Goal: Information Seeking & Learning: Learn about a topic

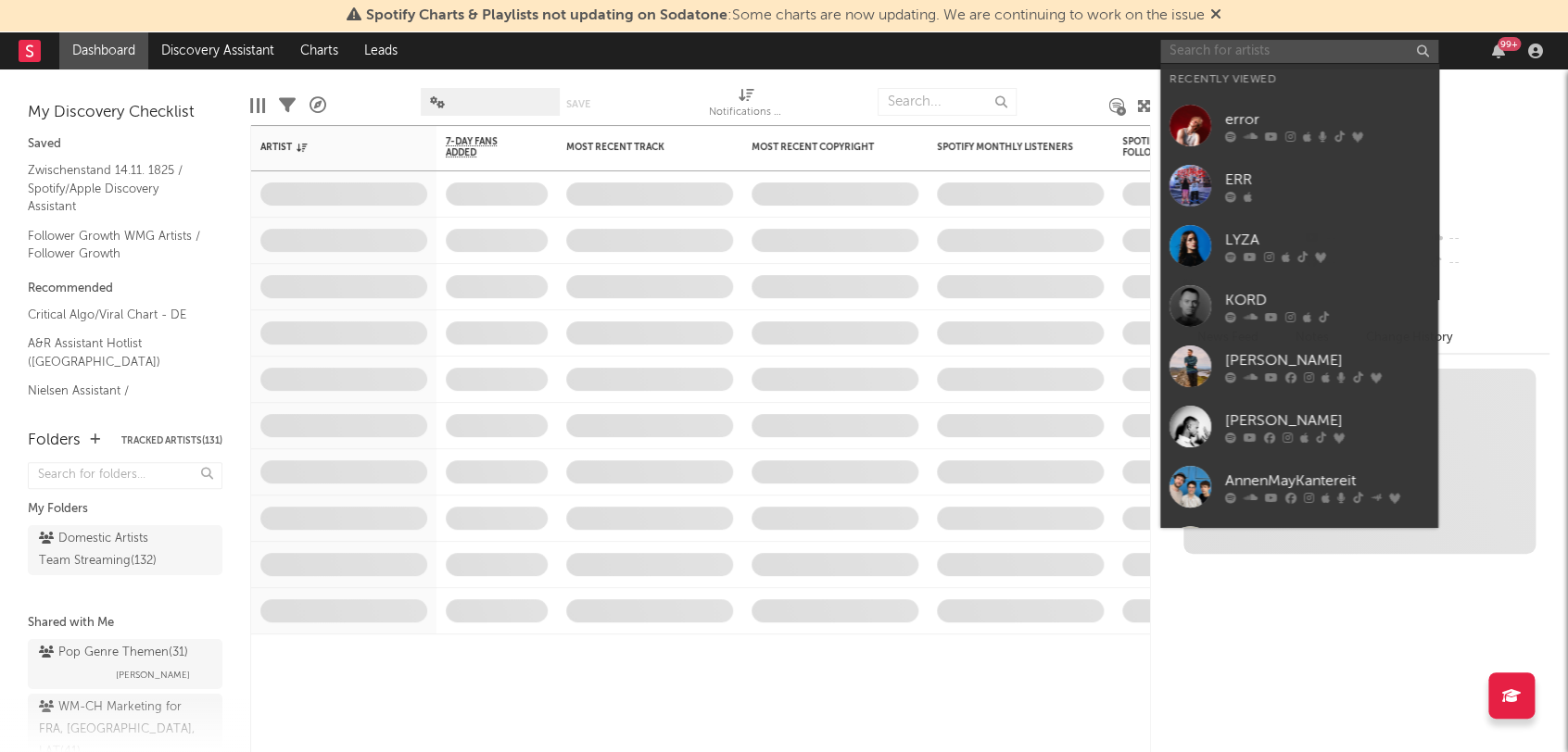
click at [1209, 44] on input "text" at bounding box center [1299, 51] width 278 height 23
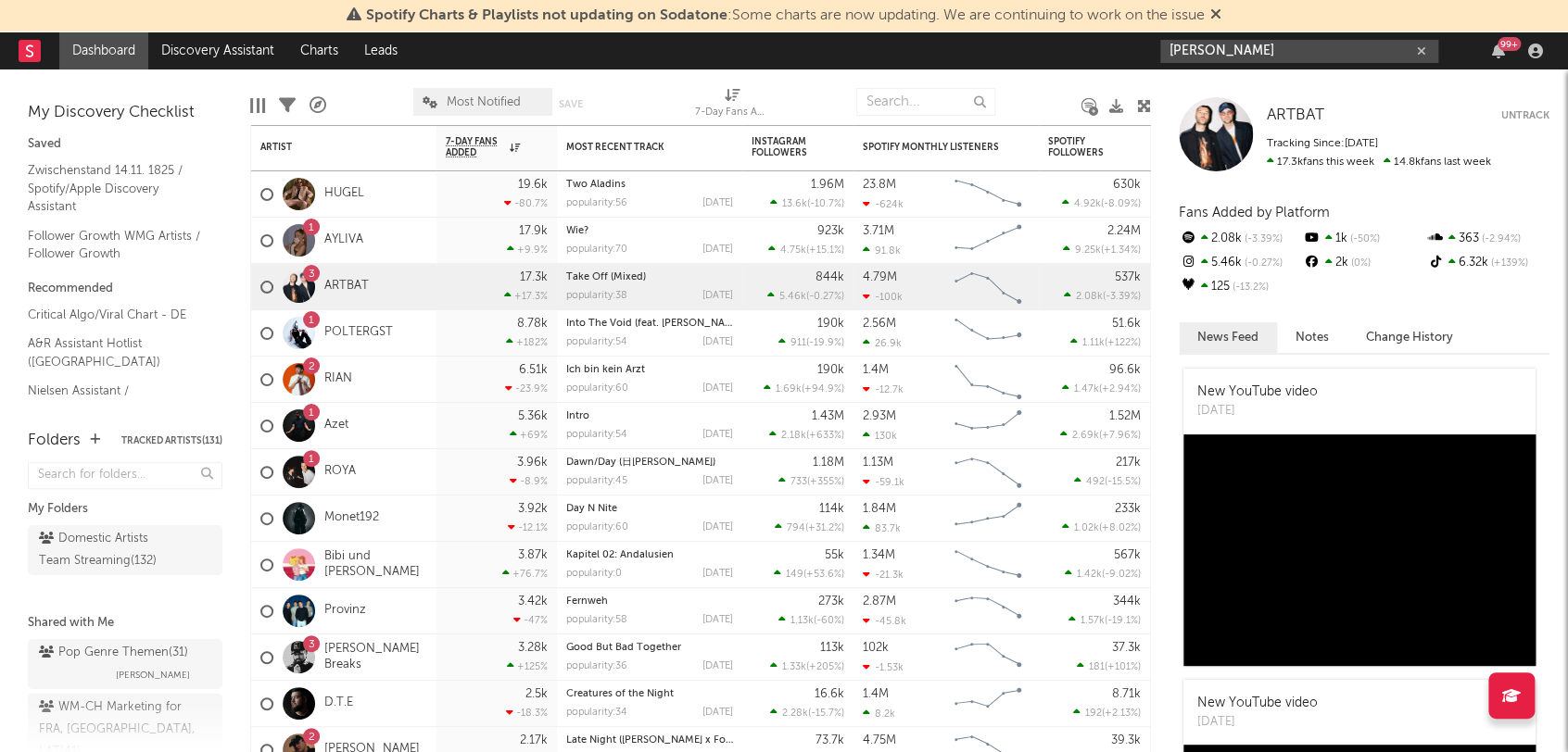
click at [1242, 45] on input "[PERSON_NAME]" at bounding box center [1299, 51] width 278 height 23
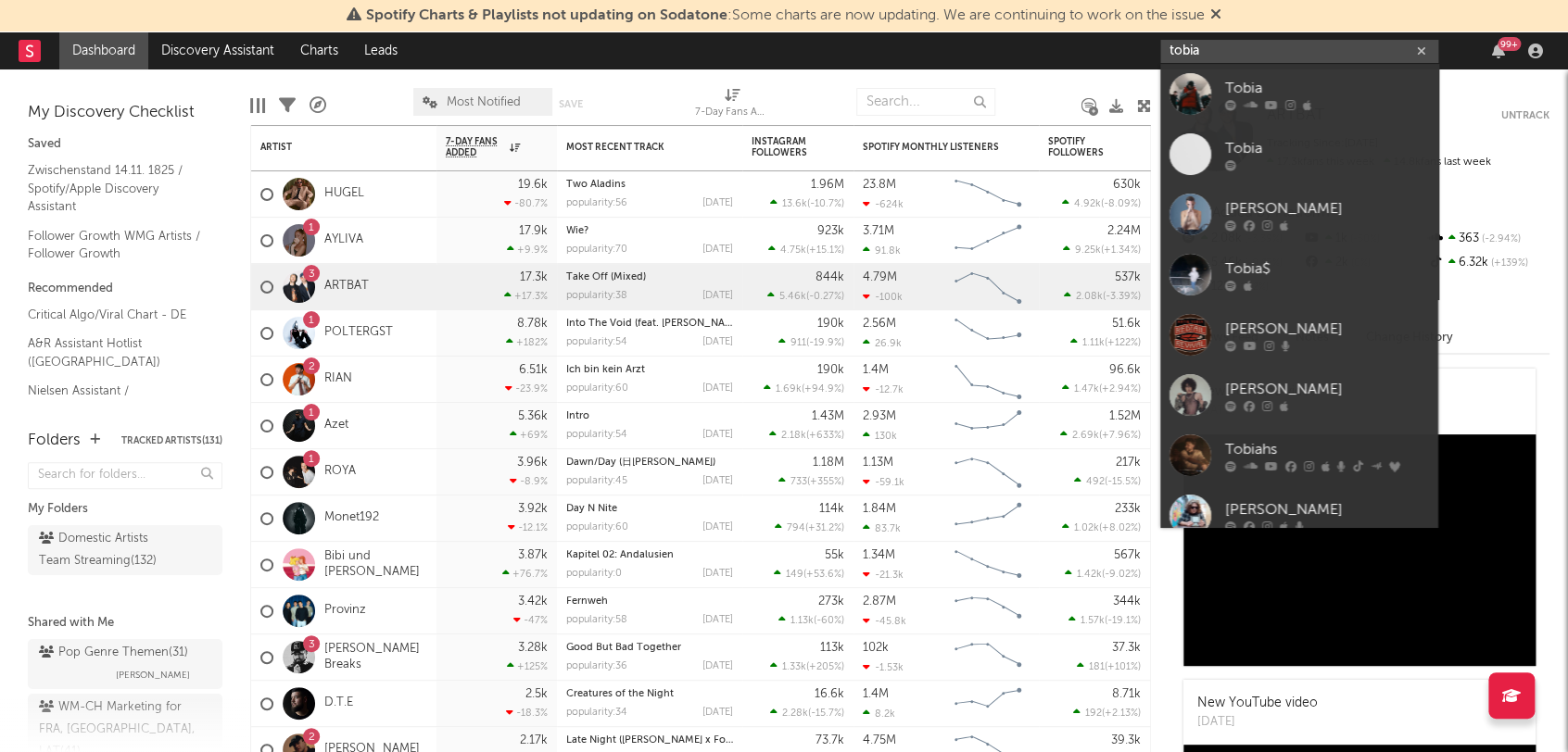
type input "[PERSON_NAME]"
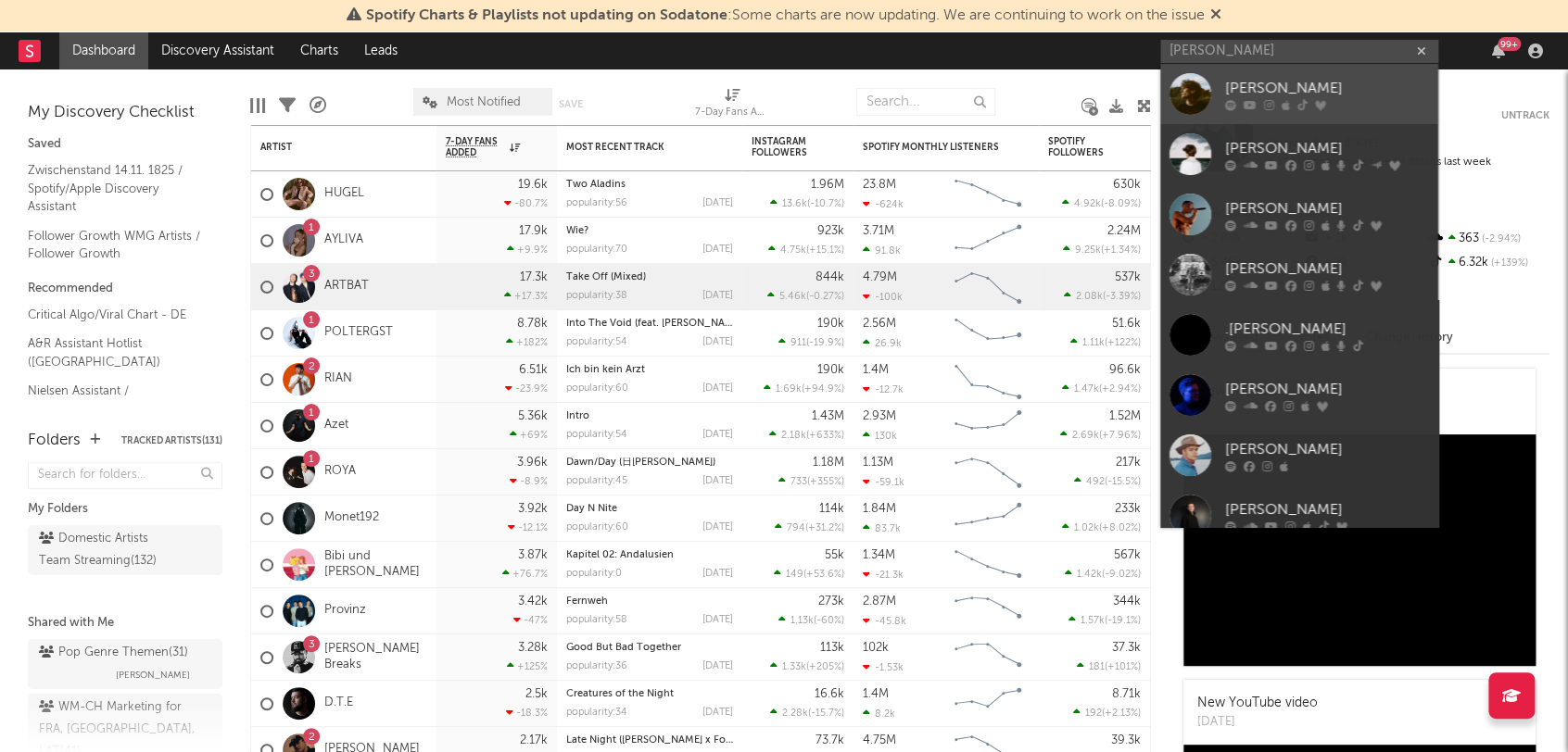
click at [1225, 78] on div "[PERSON_NAME]" at bounding box center [1327, 89] width 203 height 23
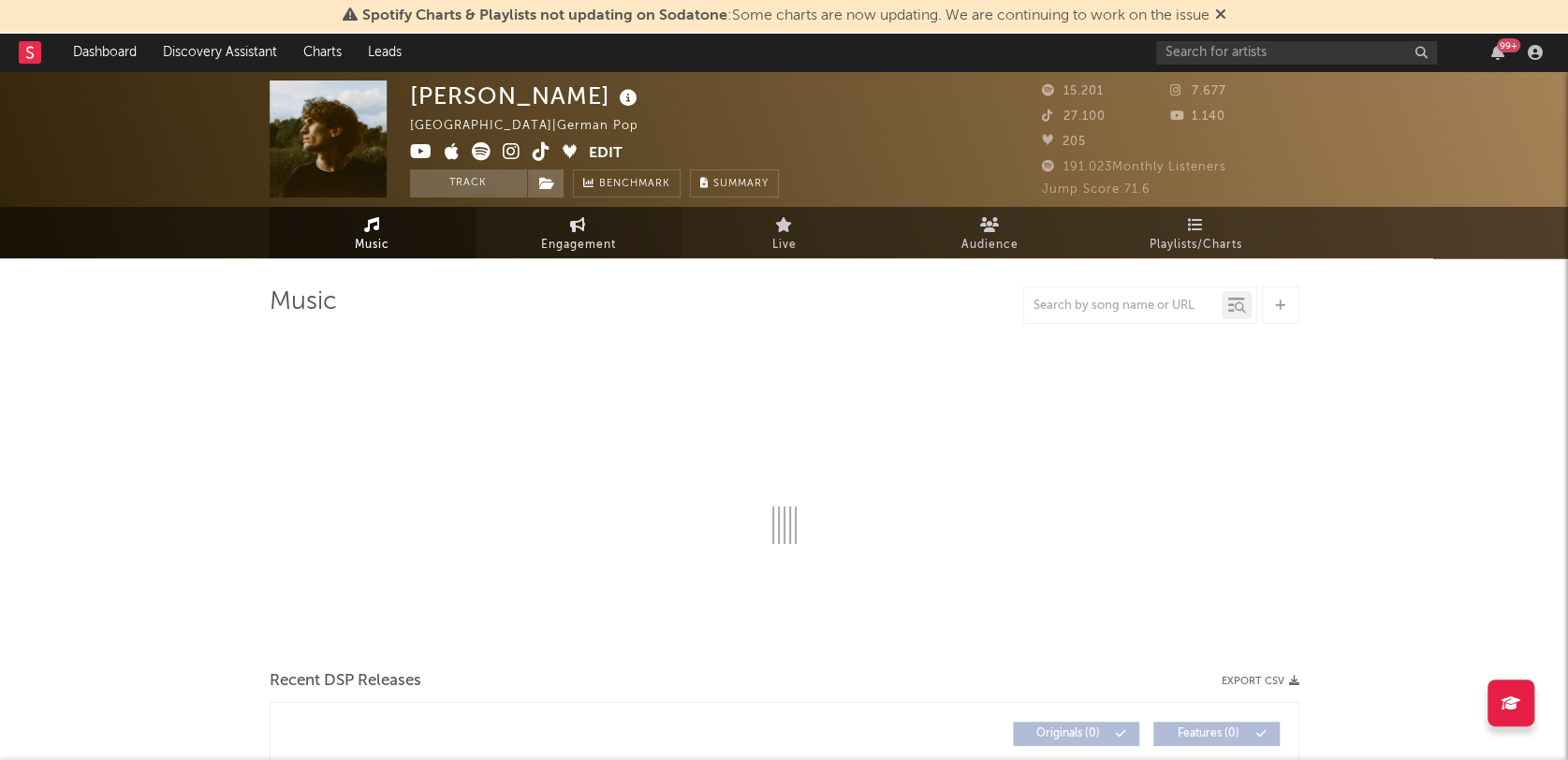
click at [629, 241] on link "Engagement" at bounding box center [577, 232] width 206 height 52
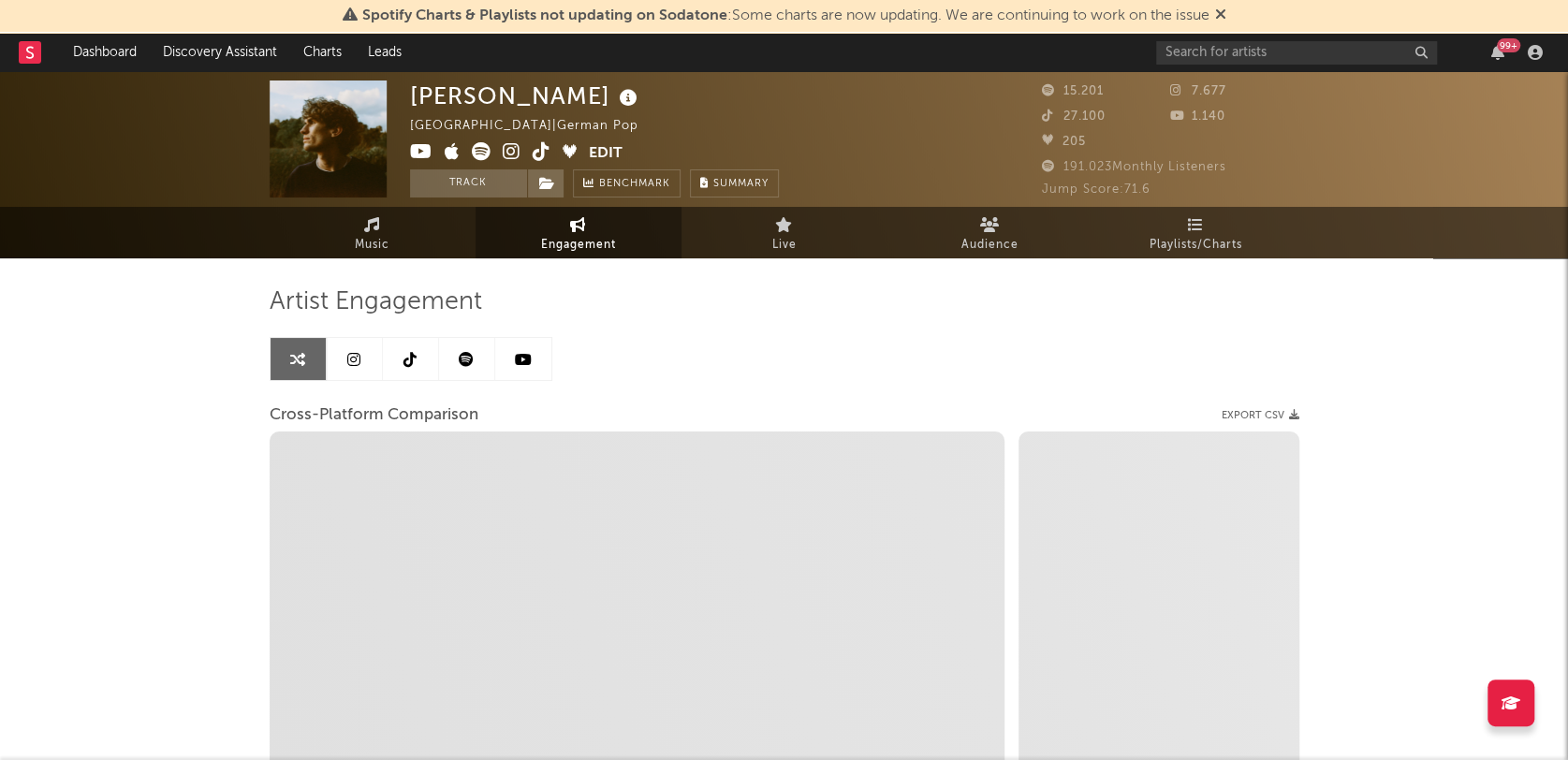
select select "1w"
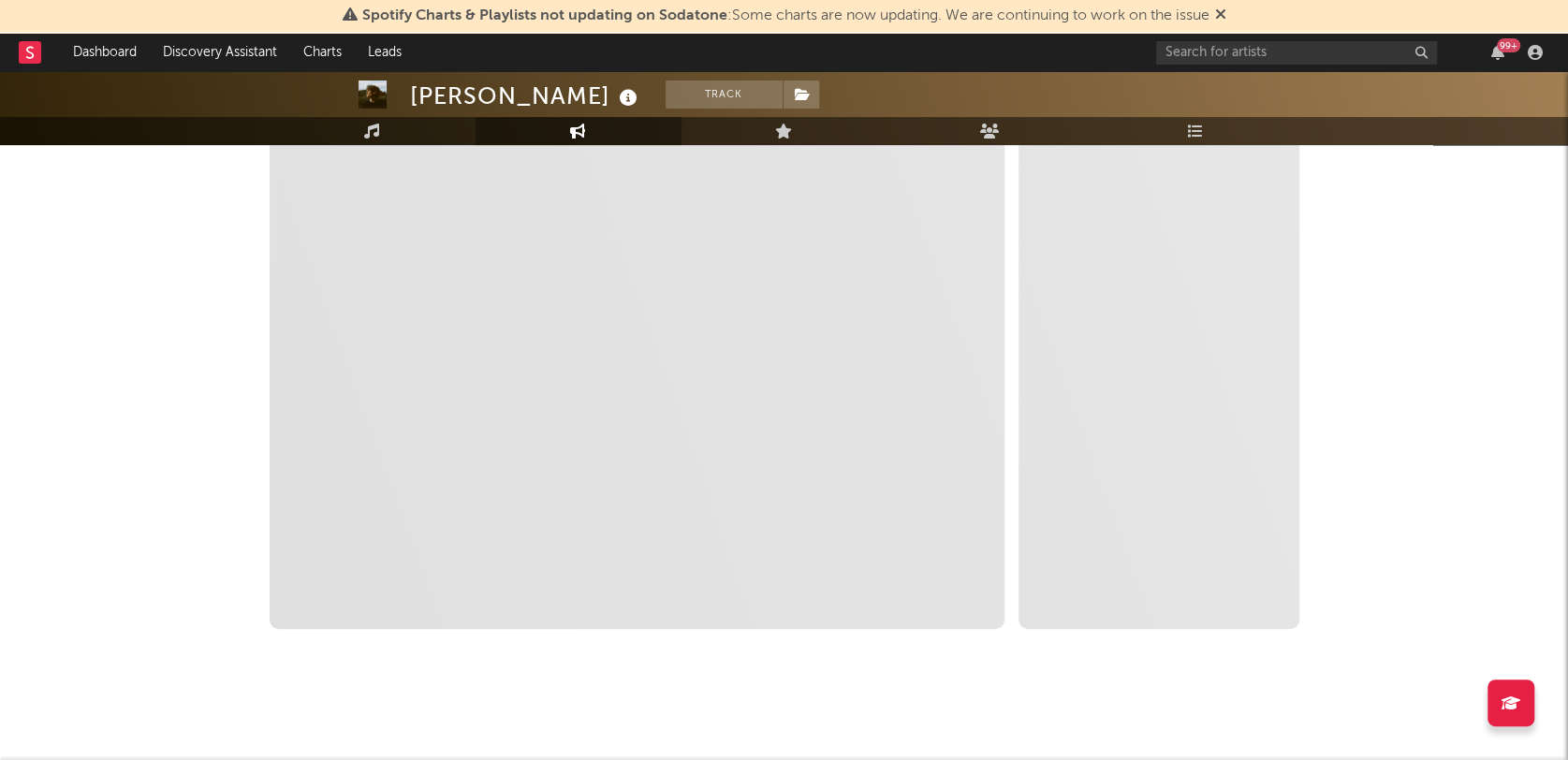
scroll to position [293, 0]
select select "1m"
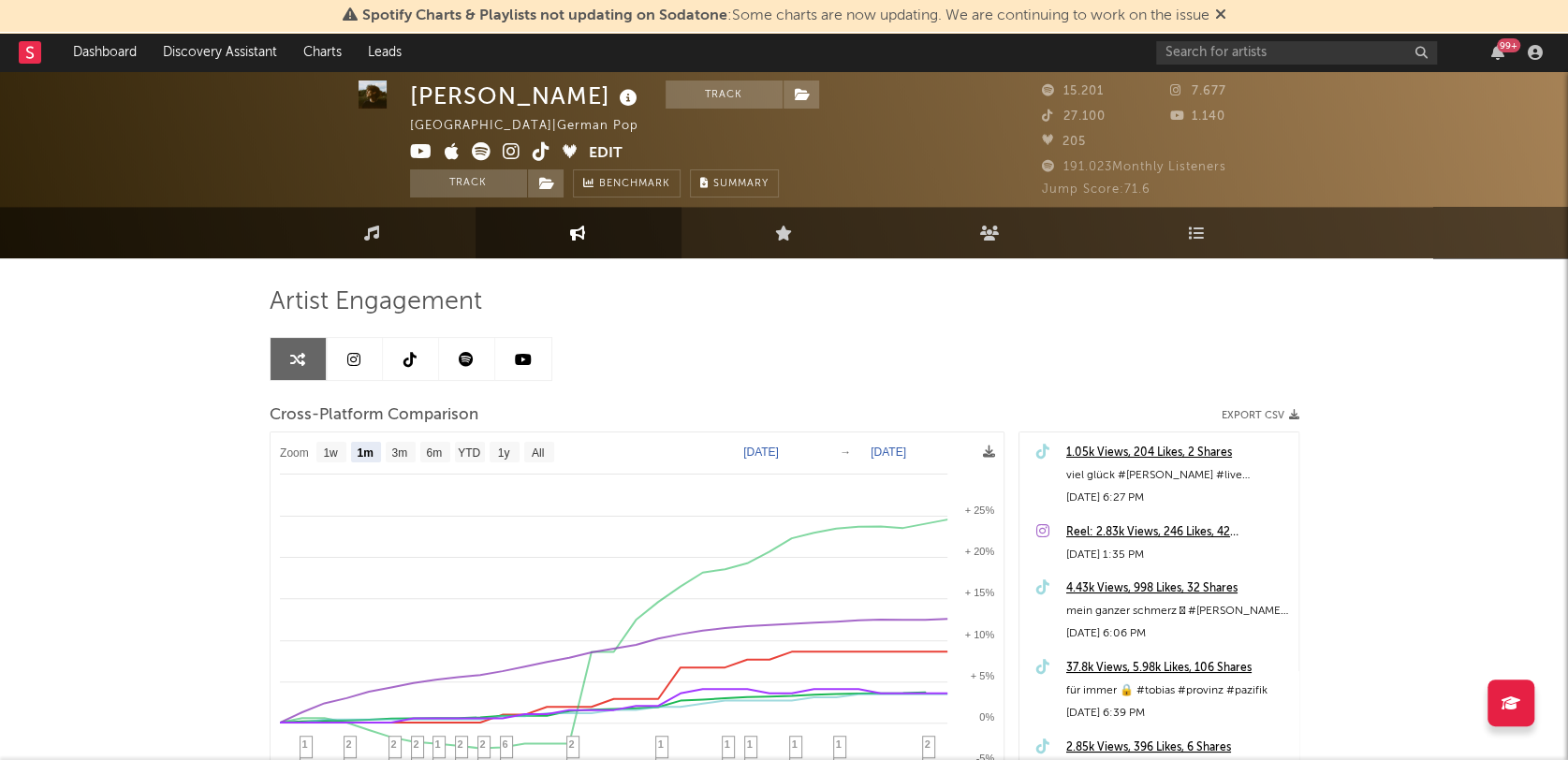
scroll to position [2, 0]
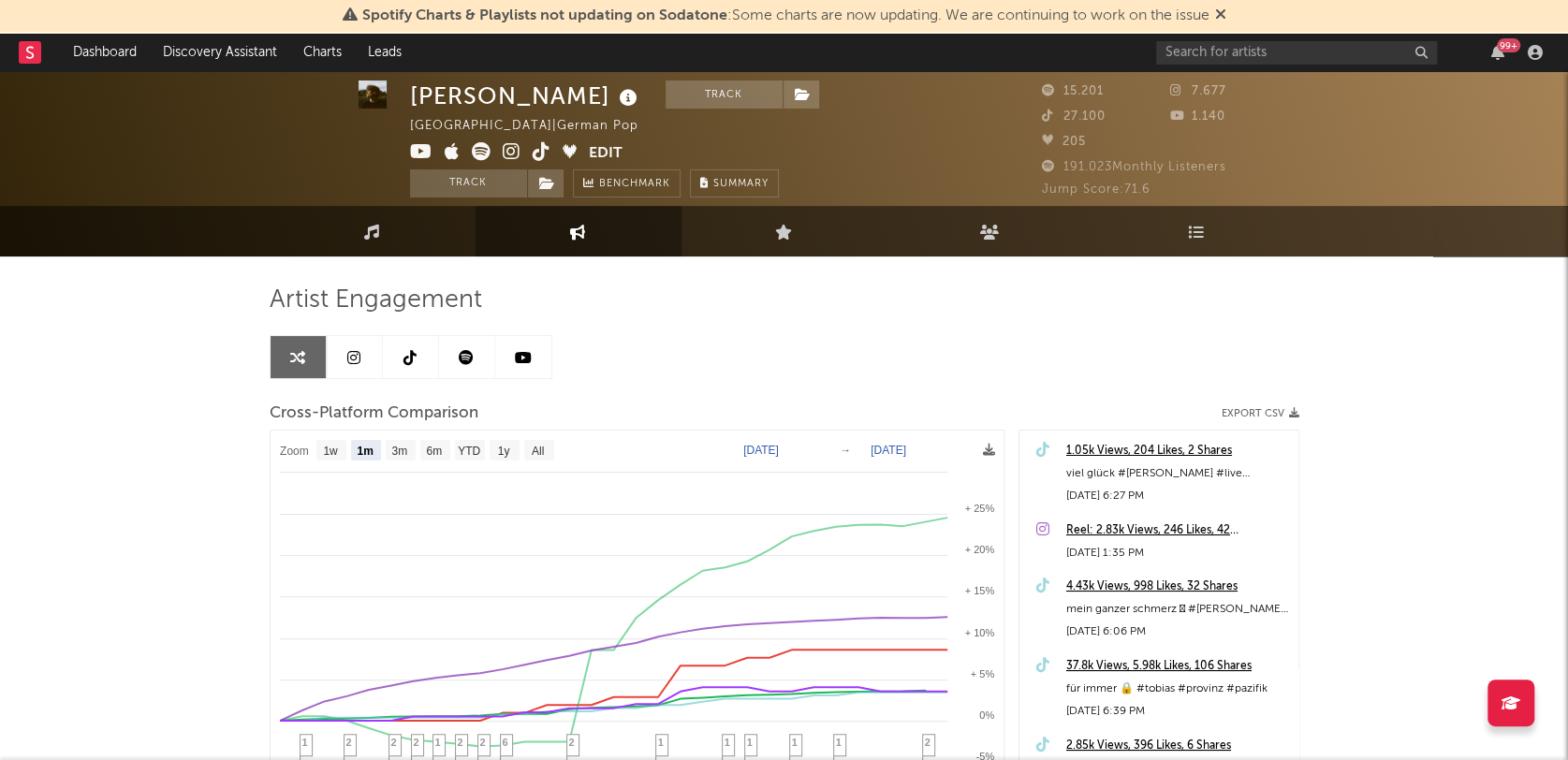
click at [347, 350] on icon at bounding box center [354, 358] width 13 height 15
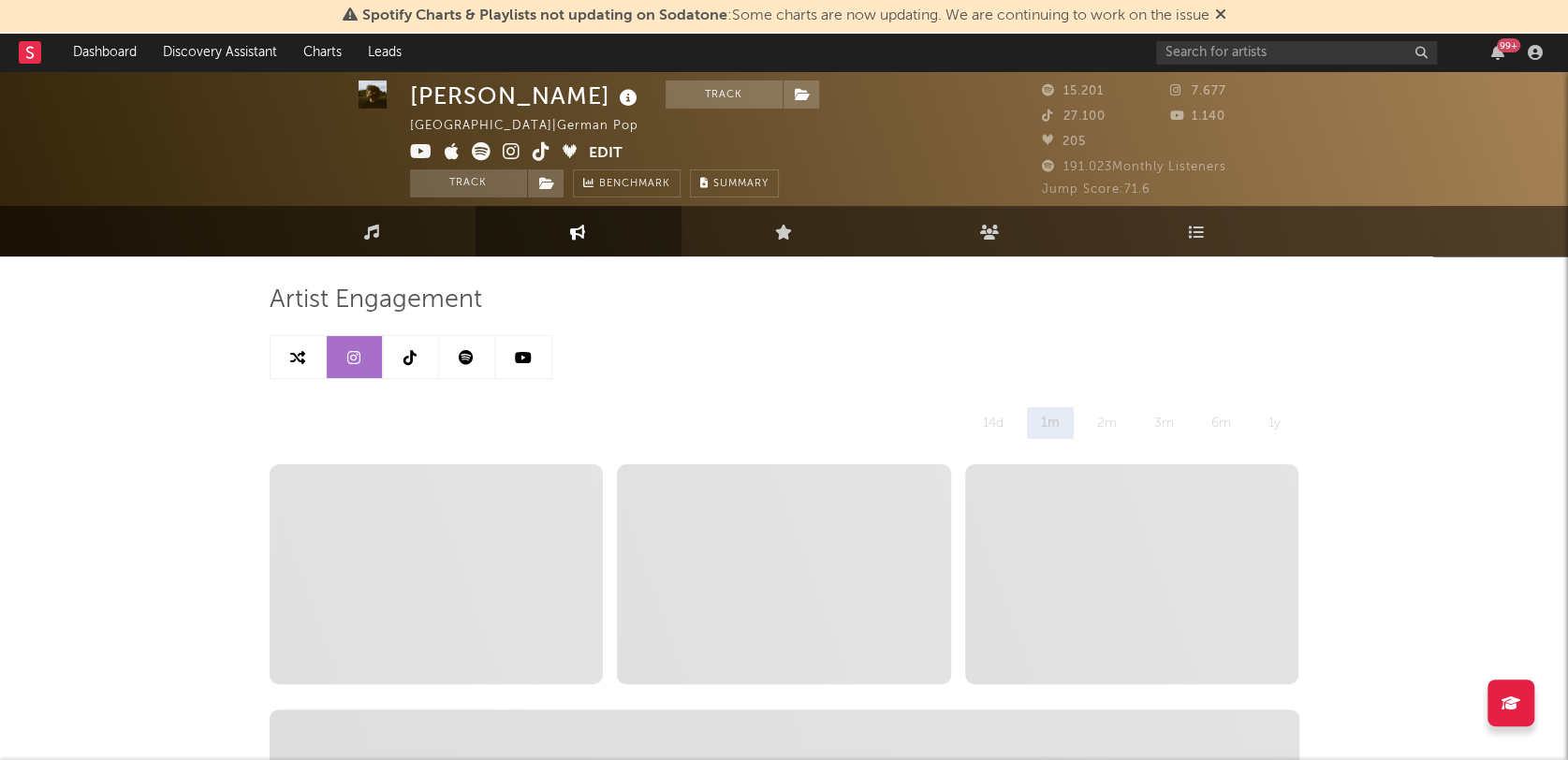
select select "6m"
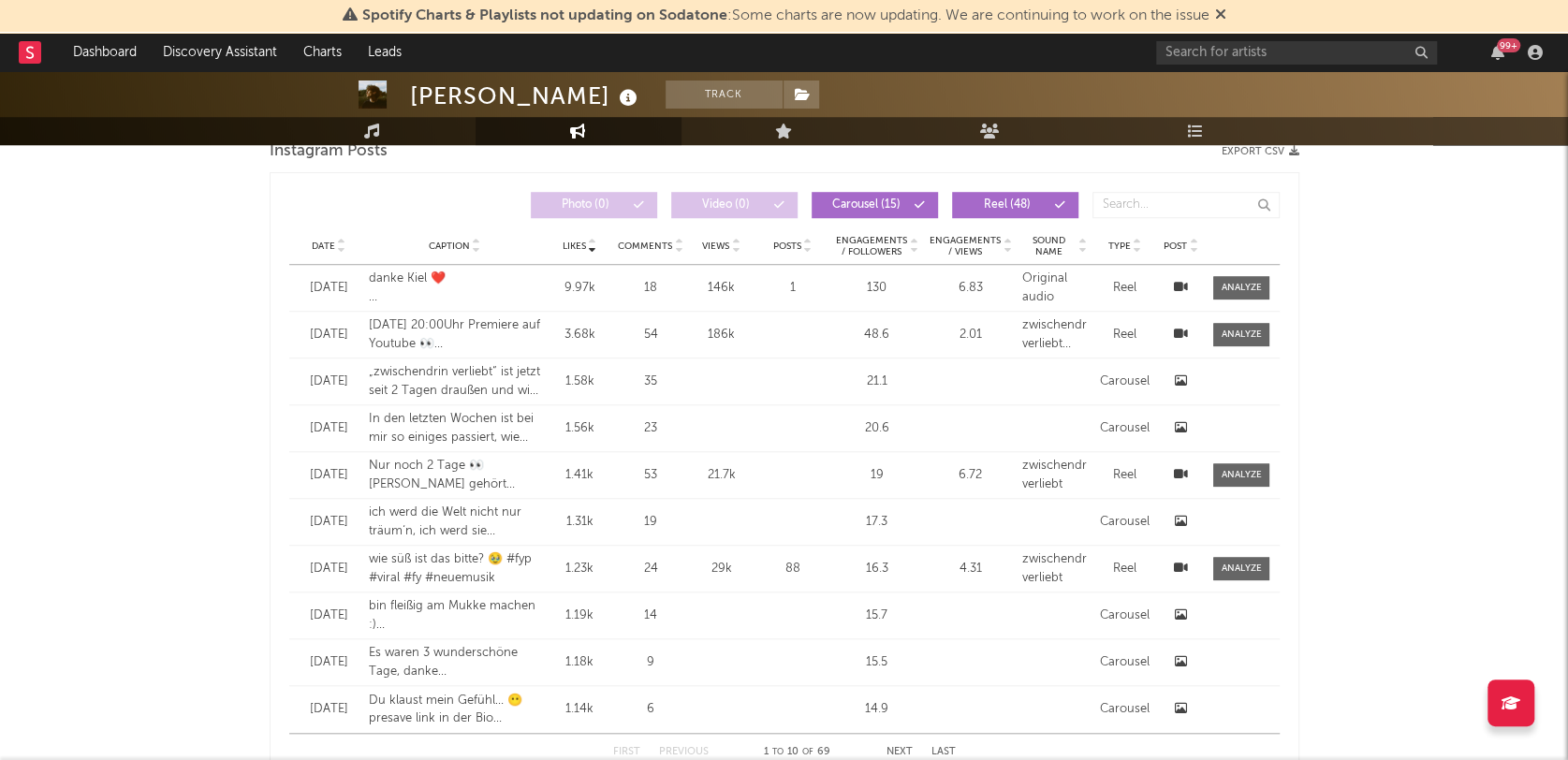
scroll to position [805, 0]
click at [716, 244] on span "Views" at bounding box center [715, 248] width 27 height 11
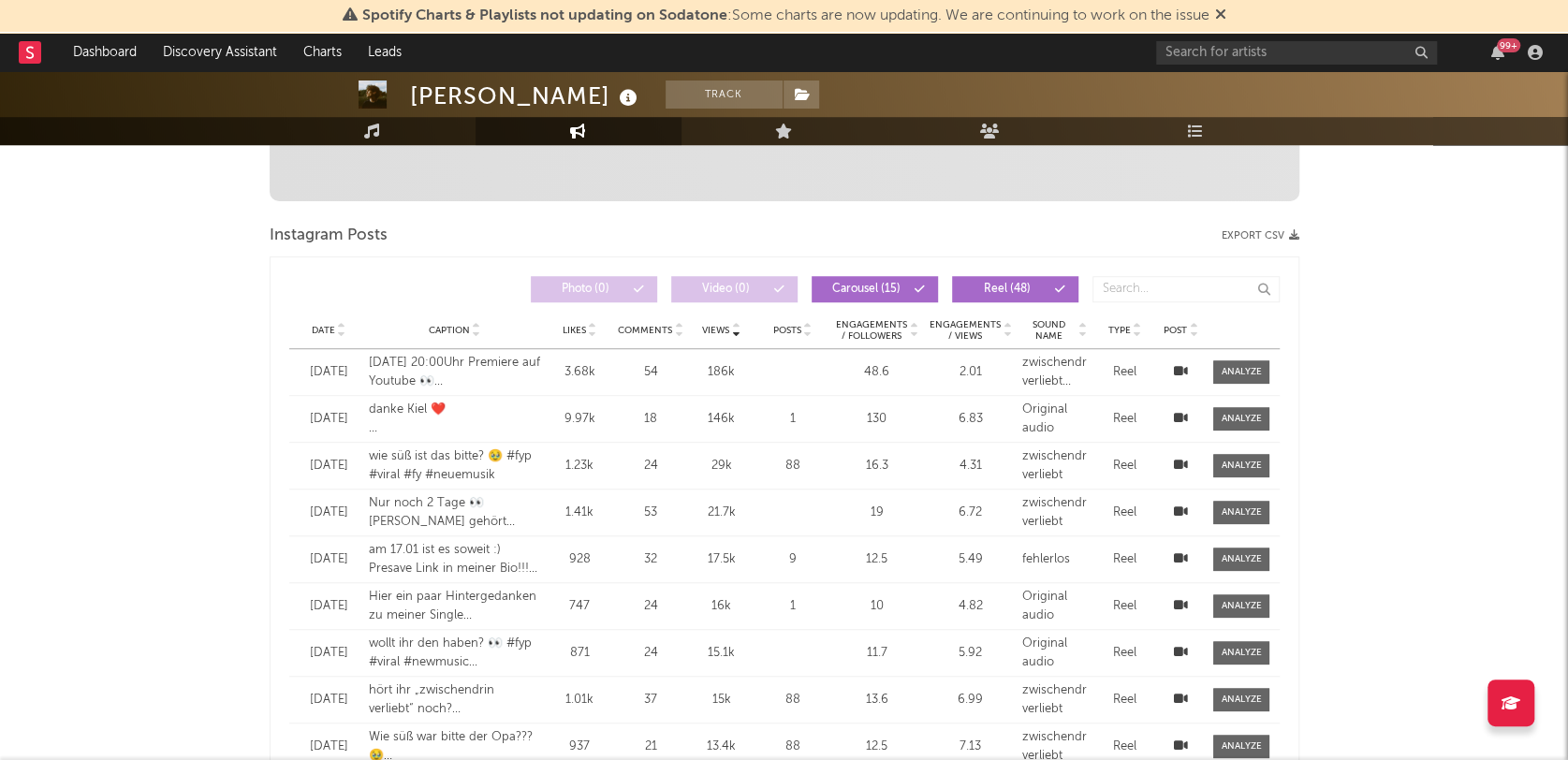
scroll to position [720, 0]
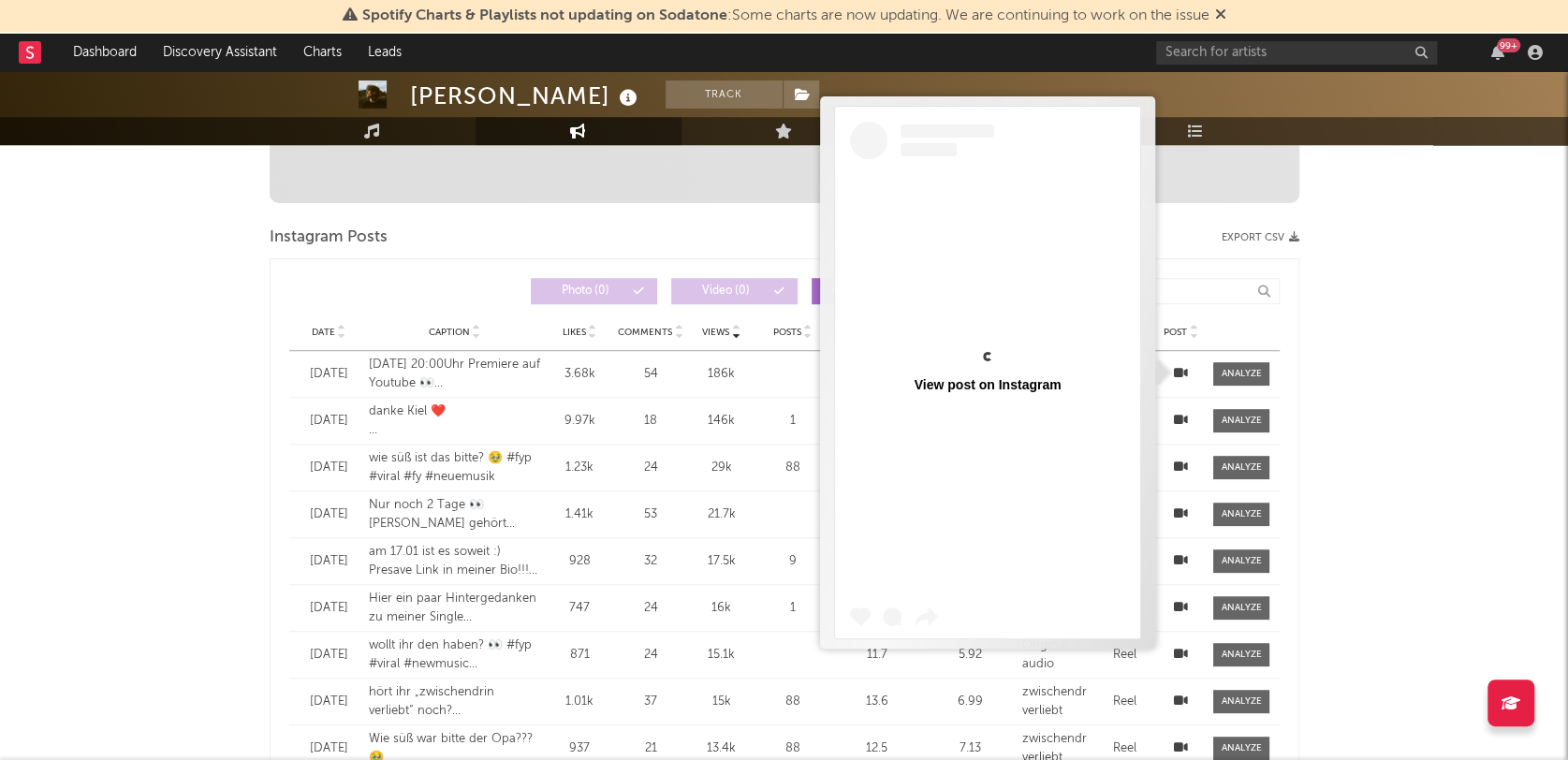
click at [1187, 369] on icon at bounding box center [1181, 373] width 14 height 12
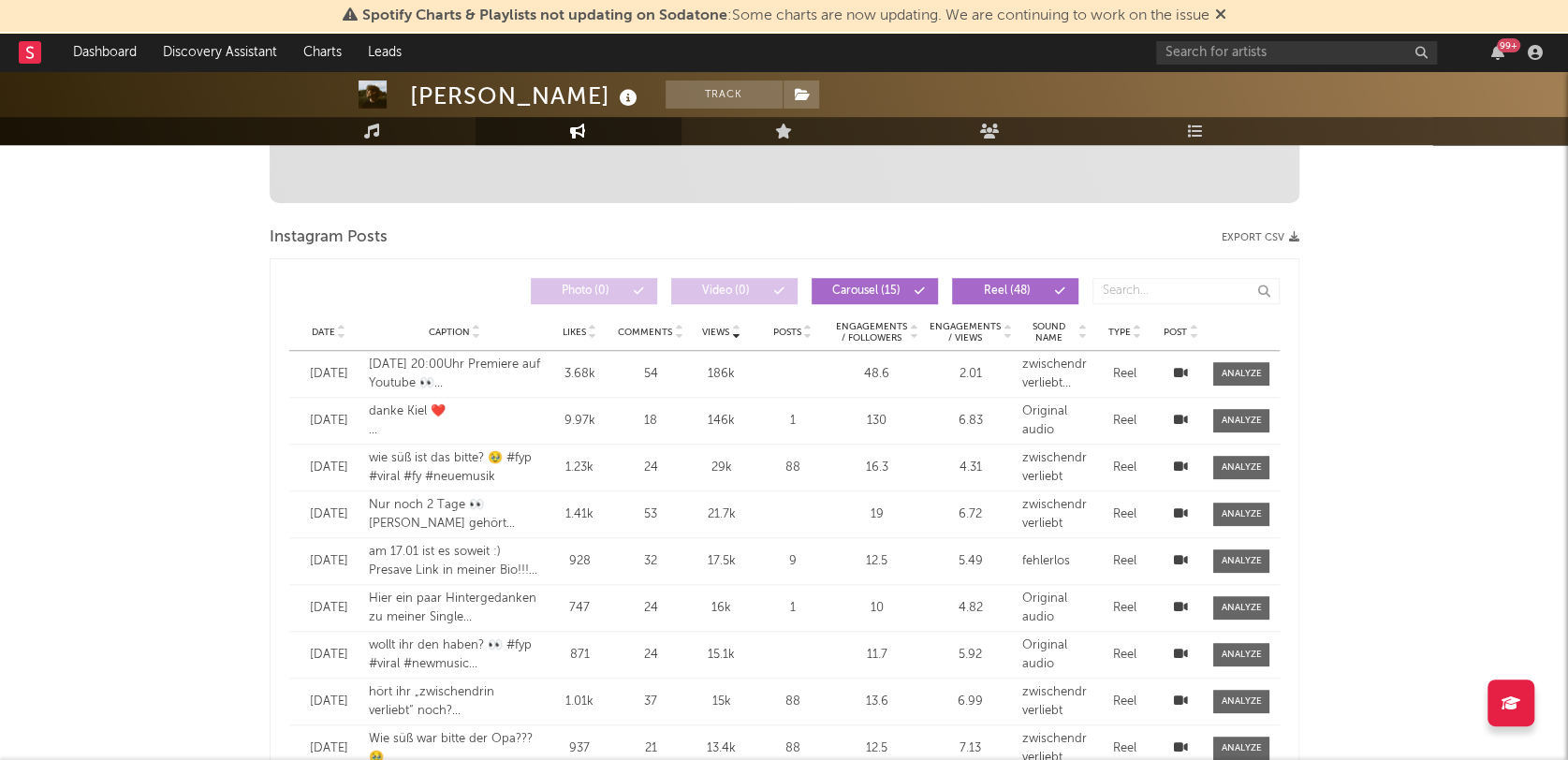
click at [1368, 377] on div "[PERSON_NAME] Track [GEOGRAPHIC_DATA] | German Pop Edit Track Benchmark Summary…" at bounding box center [784, 712] width 1568 height 2724
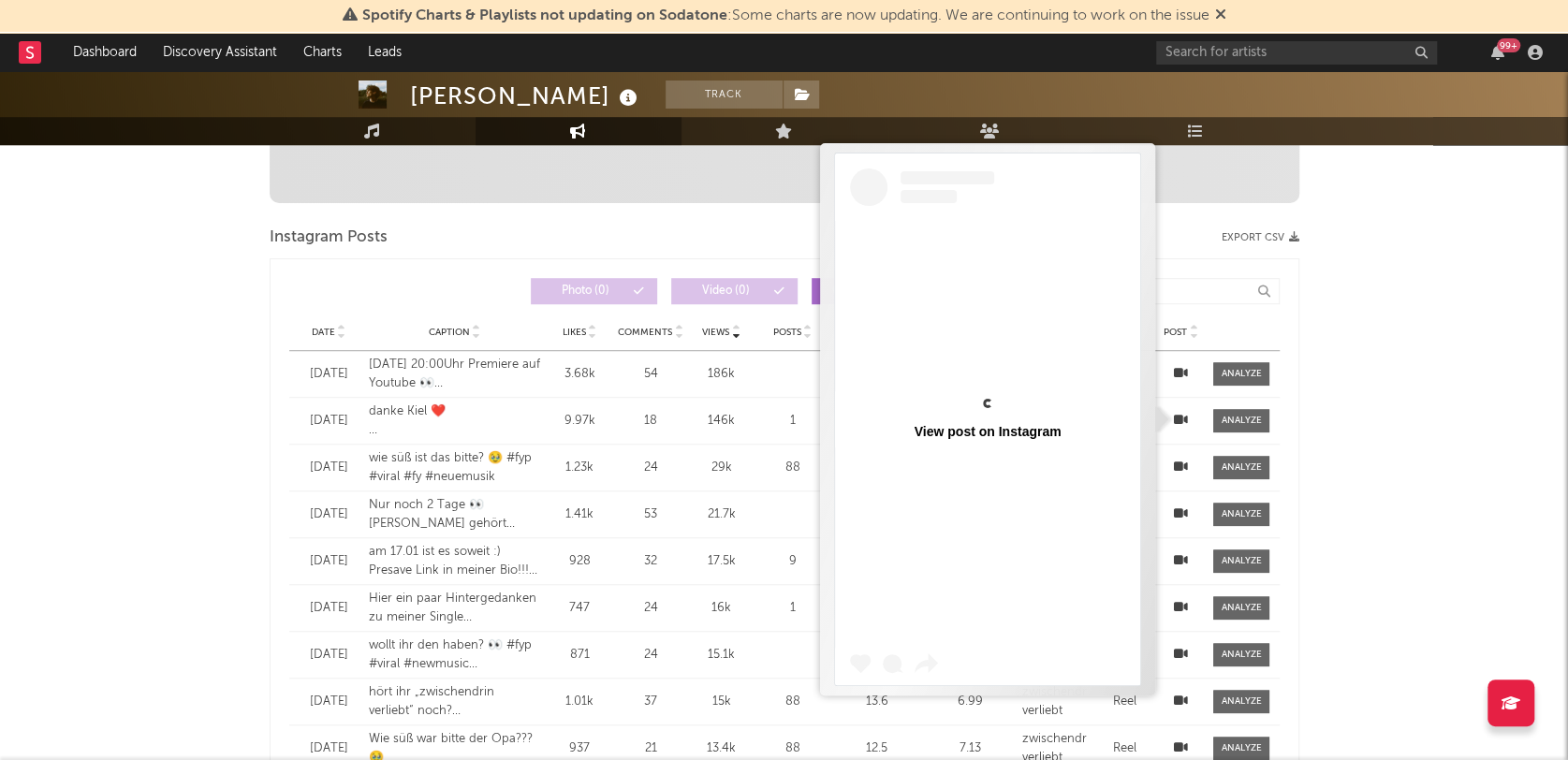
click at [1187, 420] on icon at bounding box center [1181, 420] width 14 height 12
click at [1419, 426] on div "[PERSON_NAME] Track [GEOGRAPHIC_DATA] | German Pop Edit Track Benchmark Summary…" at bounding box center [784, 712] width 1568 height 2724
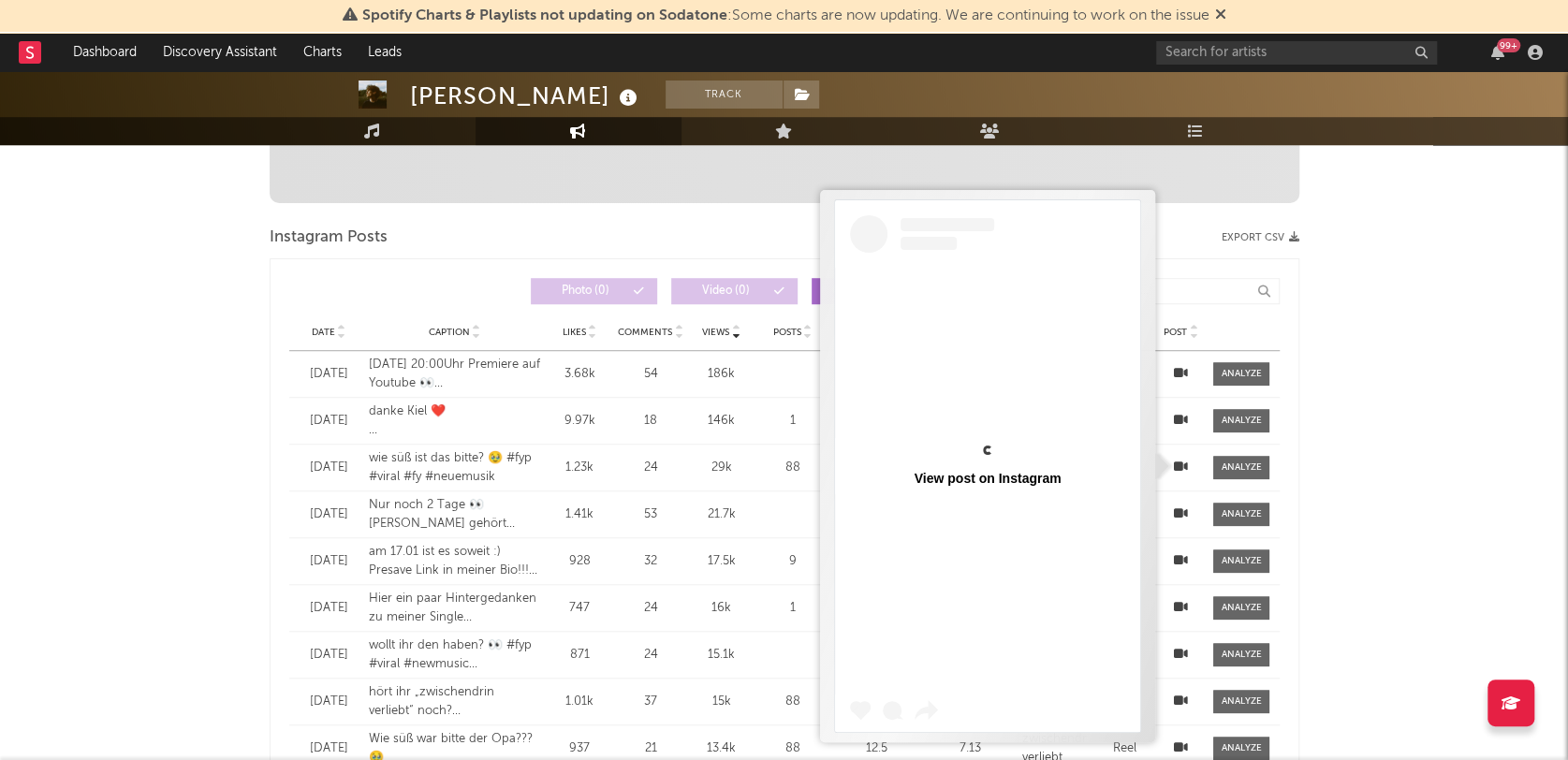
click at [1175, 466] on icon at bounding box center [1181, 467] width 14 height 12
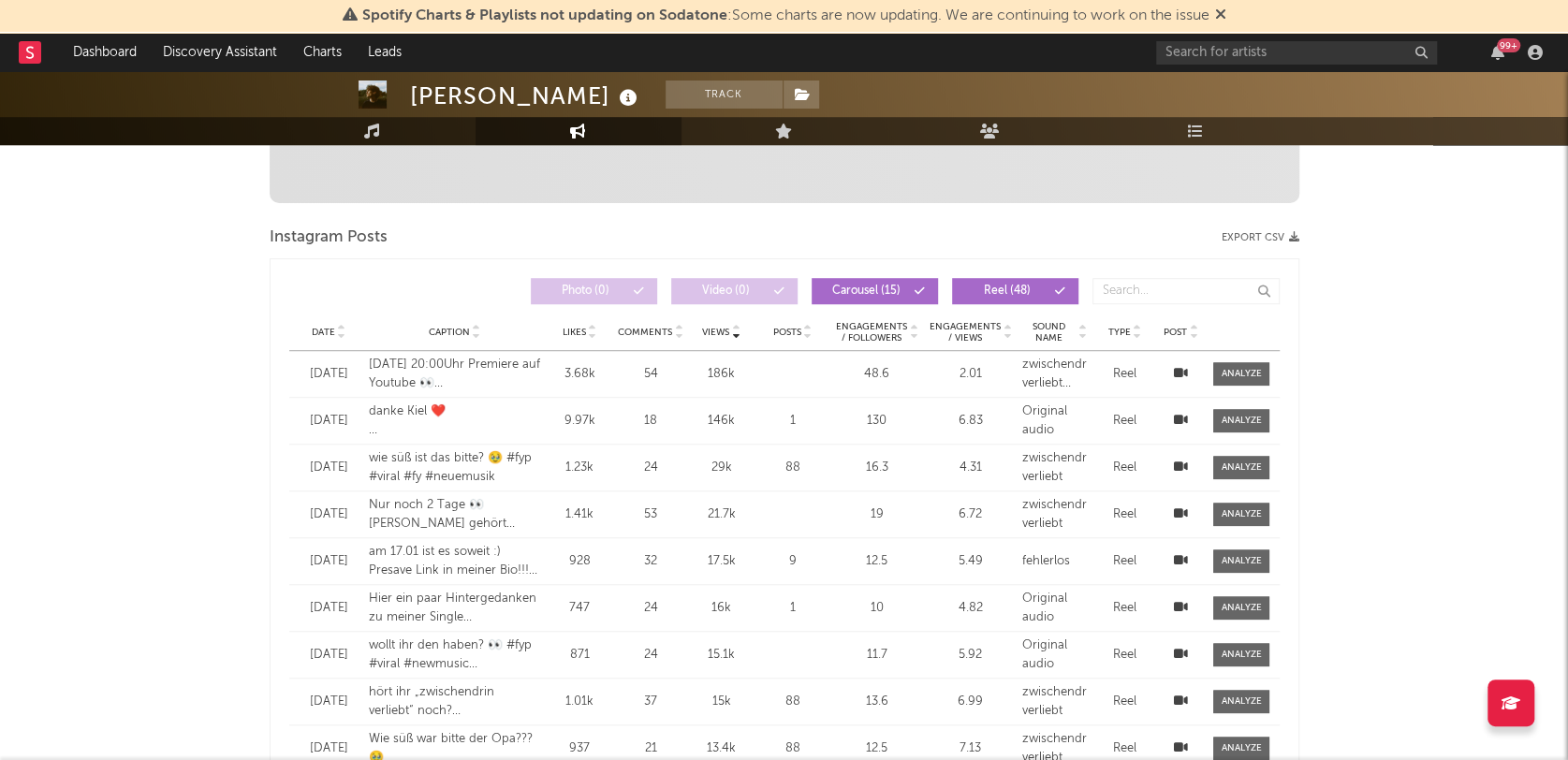
click at [1438, 318] on div "[PERSON_NAME] Track [GEOGRAPHIC_DATA] | German Pop Edit Track Benchmark Summary…" at bounding box center [784, 712] width 1568 height 2724
click at [1176, 461] on icon at bounding box center [1181, 467] width 14 height 12
click at [1403, 283] on div "[PERSON_NAME] Track [GEOGRAPHIC_DATA] | German Pop Edit Track Benchmark Summary…" at bounding box center [784, 712] width 1568 height 2724
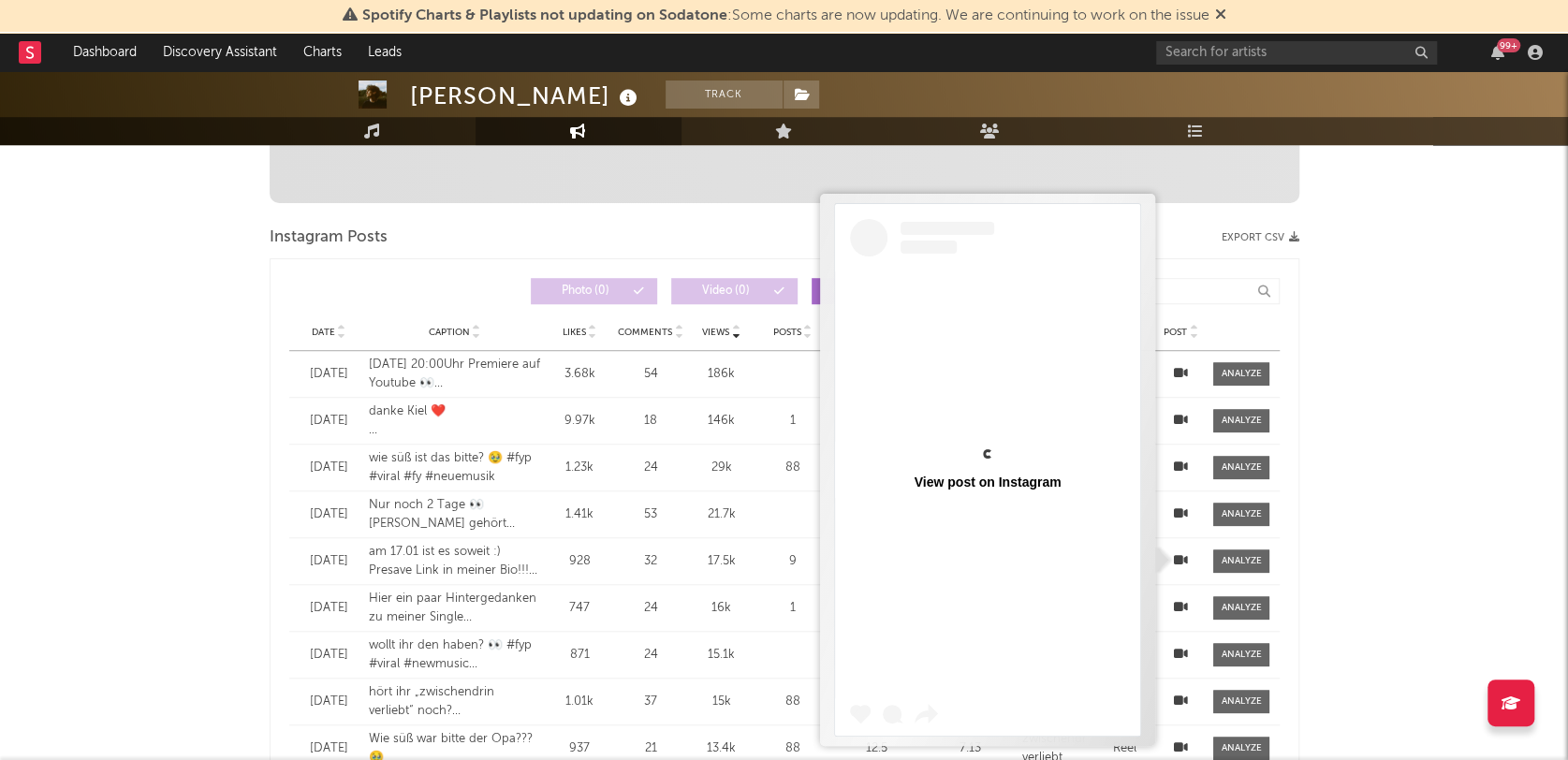
click at [1186, 555] on icon at bounding box center [1181, 560] width 14 height 12
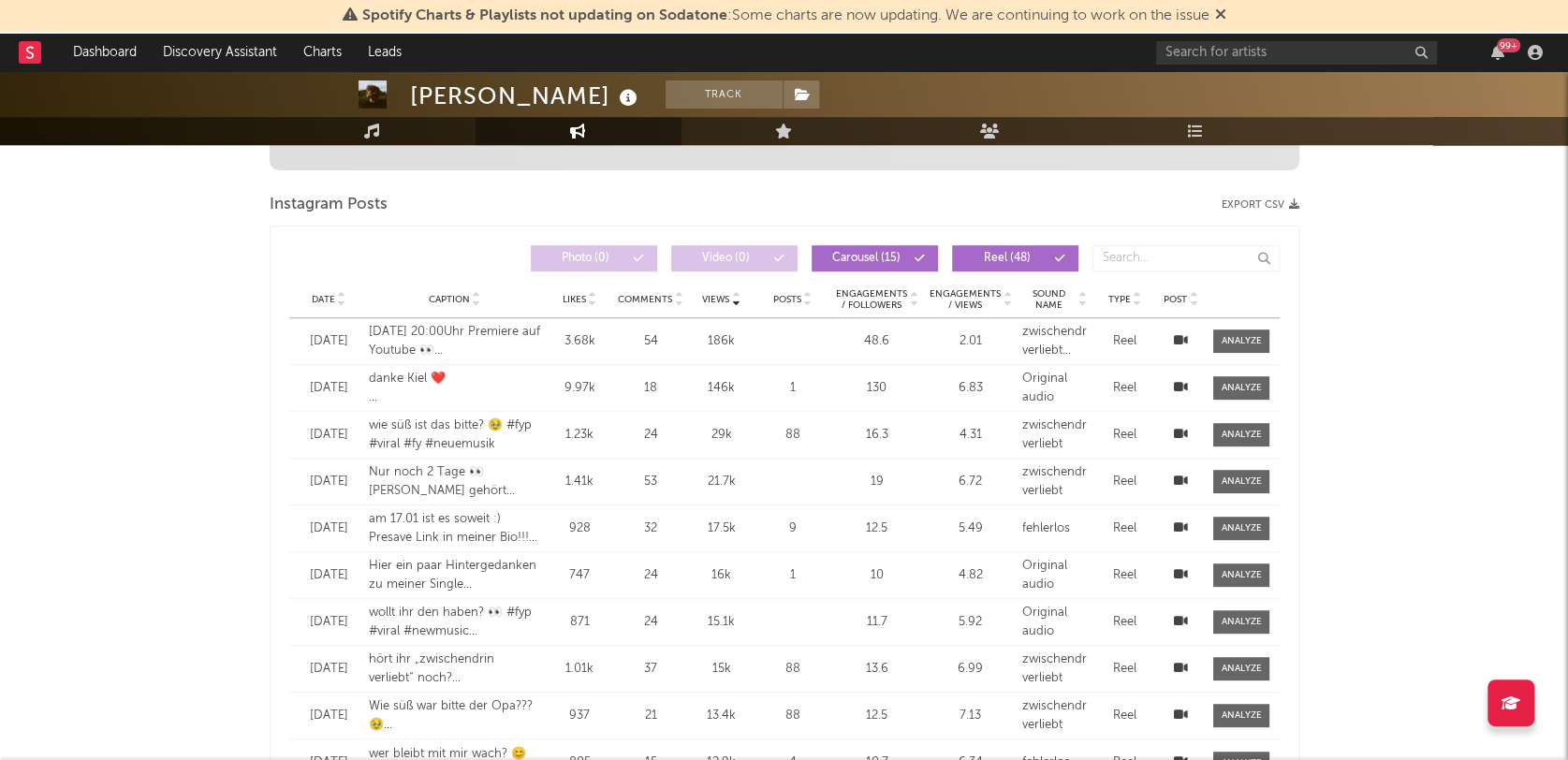
click at [197, 566] on div "[PERSON_NAME] Track [GEOGRAPHIC_DATA] | German Pop Edit Track Benchmark Summary…" at bounding box center [784, 680] width 1568 height 2724
click at [1195, 570] on div at bounding box center [1180, 575] width 37 height 19
click at [1184, 571] on icon at bounding box center [1181, 574] width 14 height 12
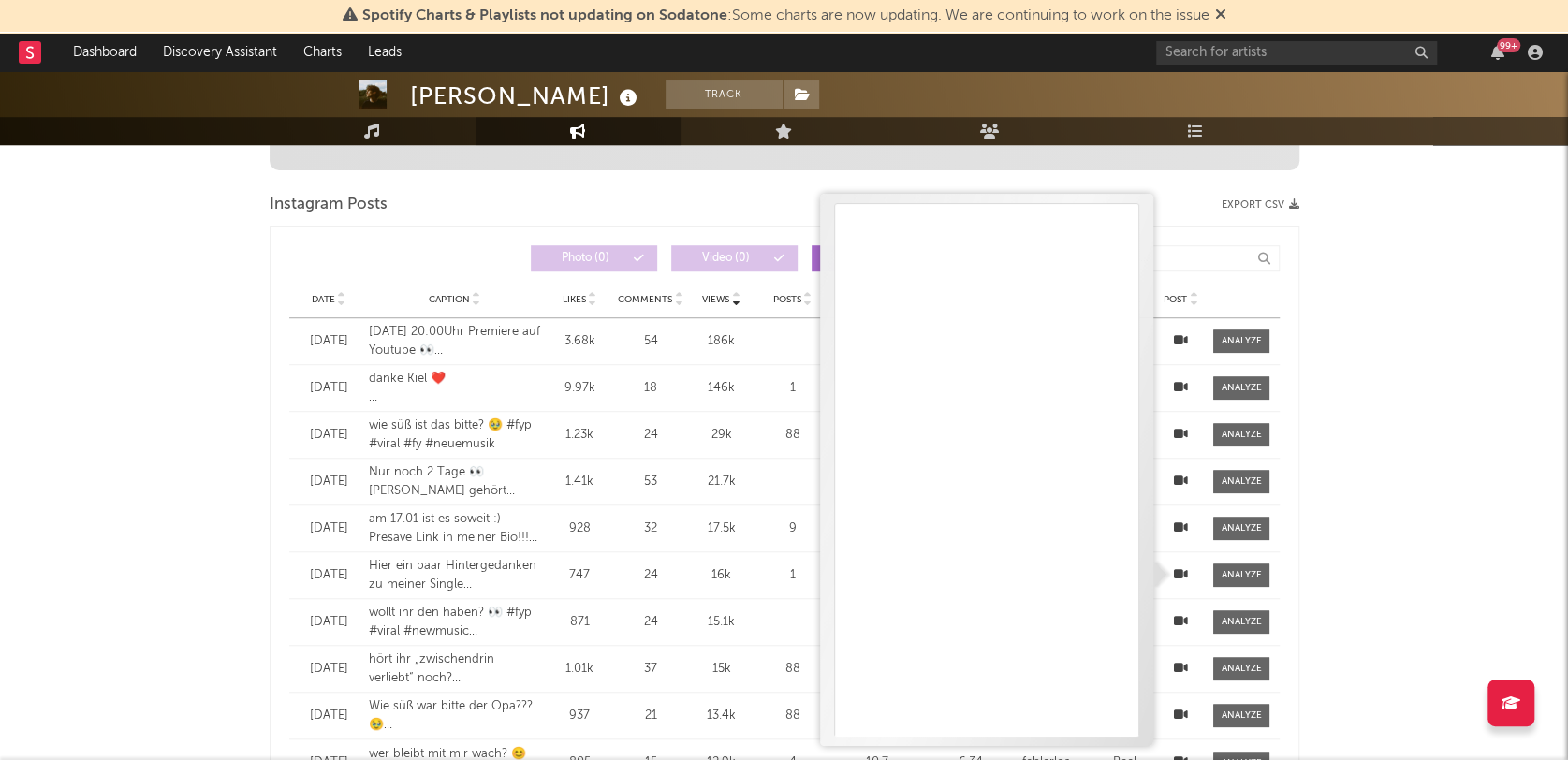
click at [1441, 282] on div "[PERSON_NAME] Track [GEOGRAPHIC_DATA] | German Pop Edit Track Benchmark Summary…" at bounding box center [784, 680] width 1568 height 2724
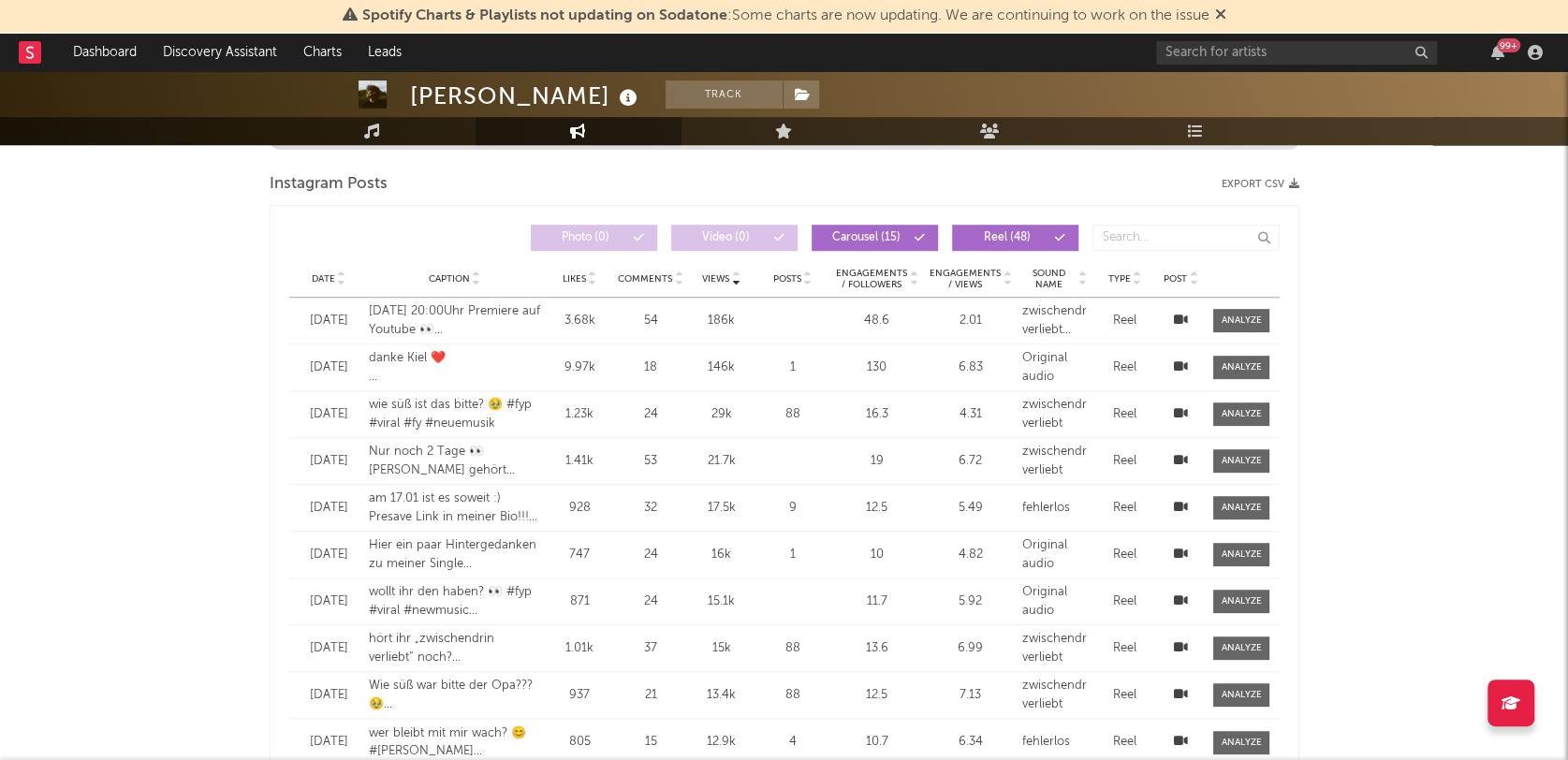
scroll to position [787, 0]
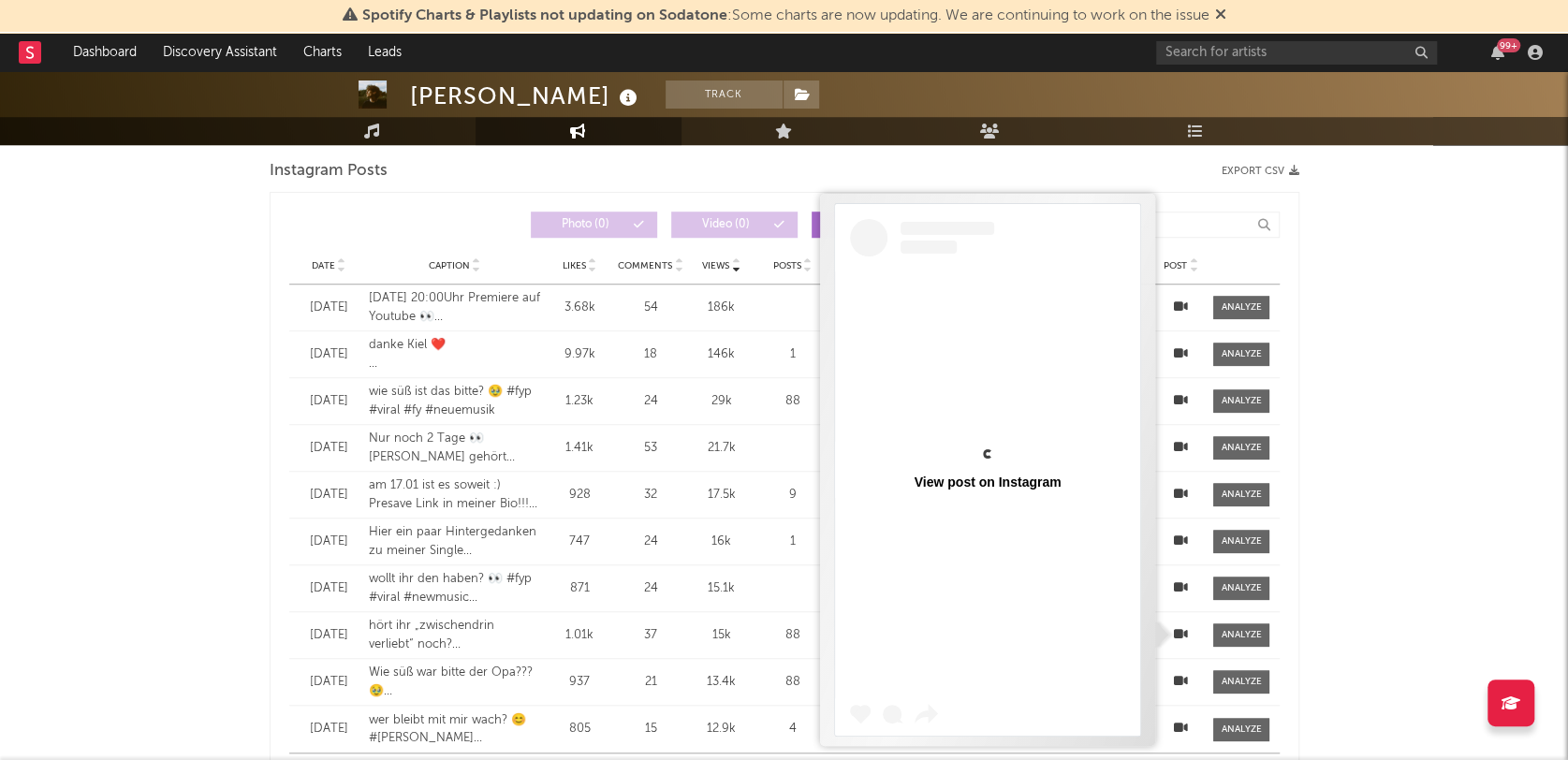
click at [1184, 628] on icon at bounding box center [1181, 634] width 14 height 12
click at [1375, 582] on div "[PERSON_NAME] Track [GEOGRAPHIC_DATA] | German Pop Edit Track Benchmark Summary…" at bounding box center [784, 646] width 1568 height 2724
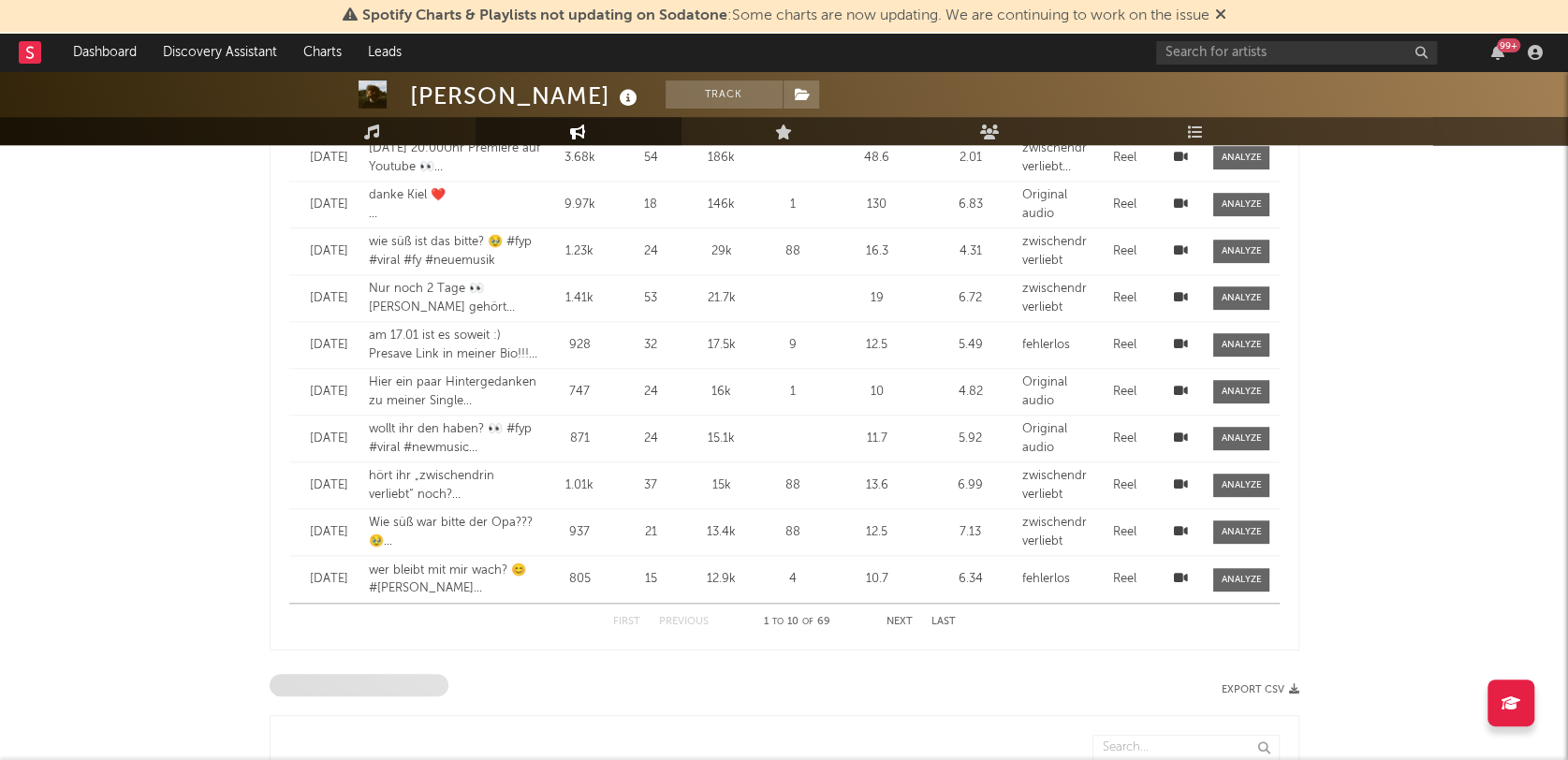
scroll to position [948, 0]
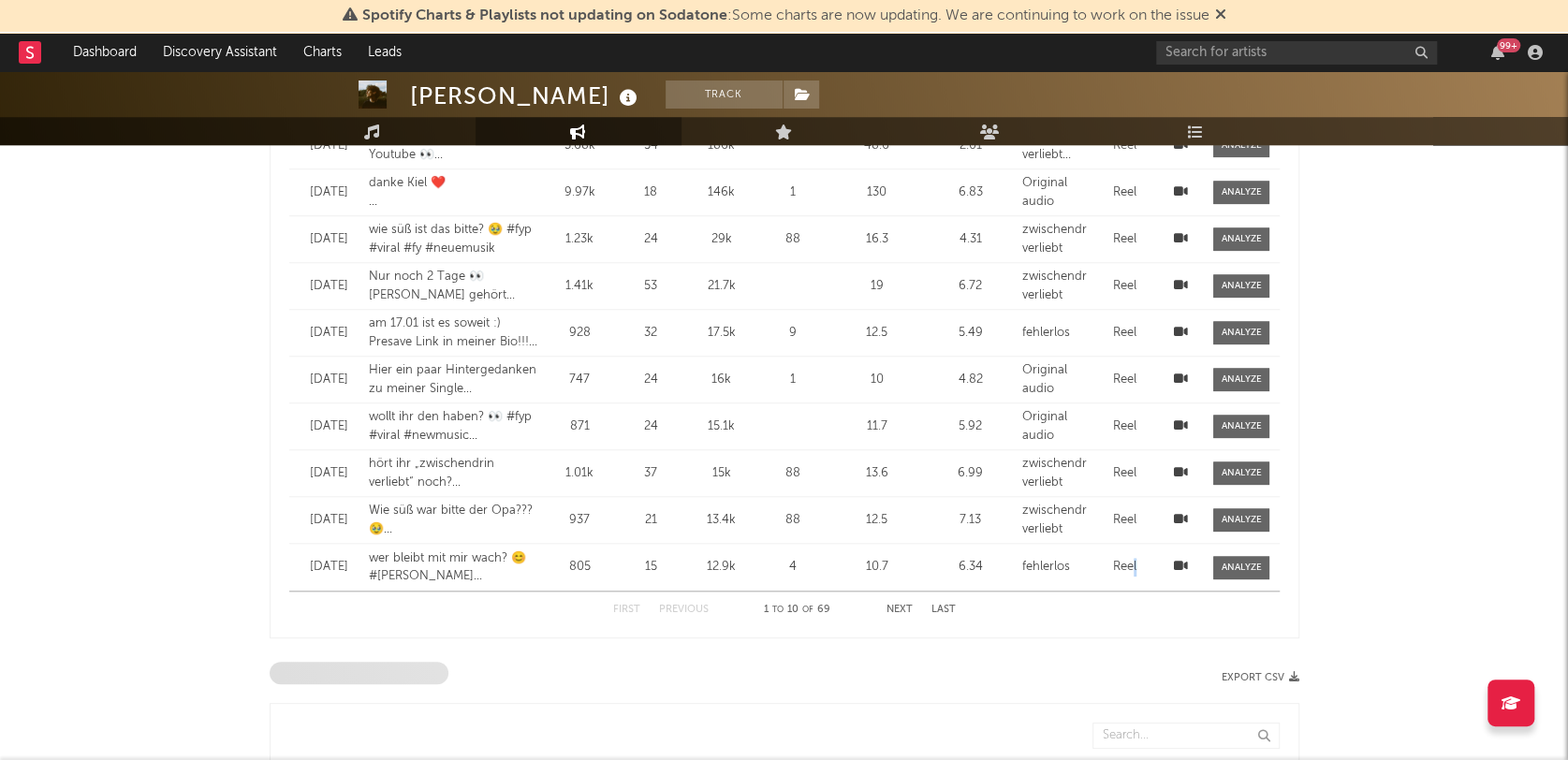
drag, startPoint x: 1132, startPoint y: 553, endPoint x: 1185, endPoint y: 560, distance: 53.5
click at [1185, 560] on div "Date [DATE] Caption wer bleibt mit mir wach? 😊 #[PERSON_NAME] #newmusic #newcom…" at bounding box center [785, 567] width 991 height 47
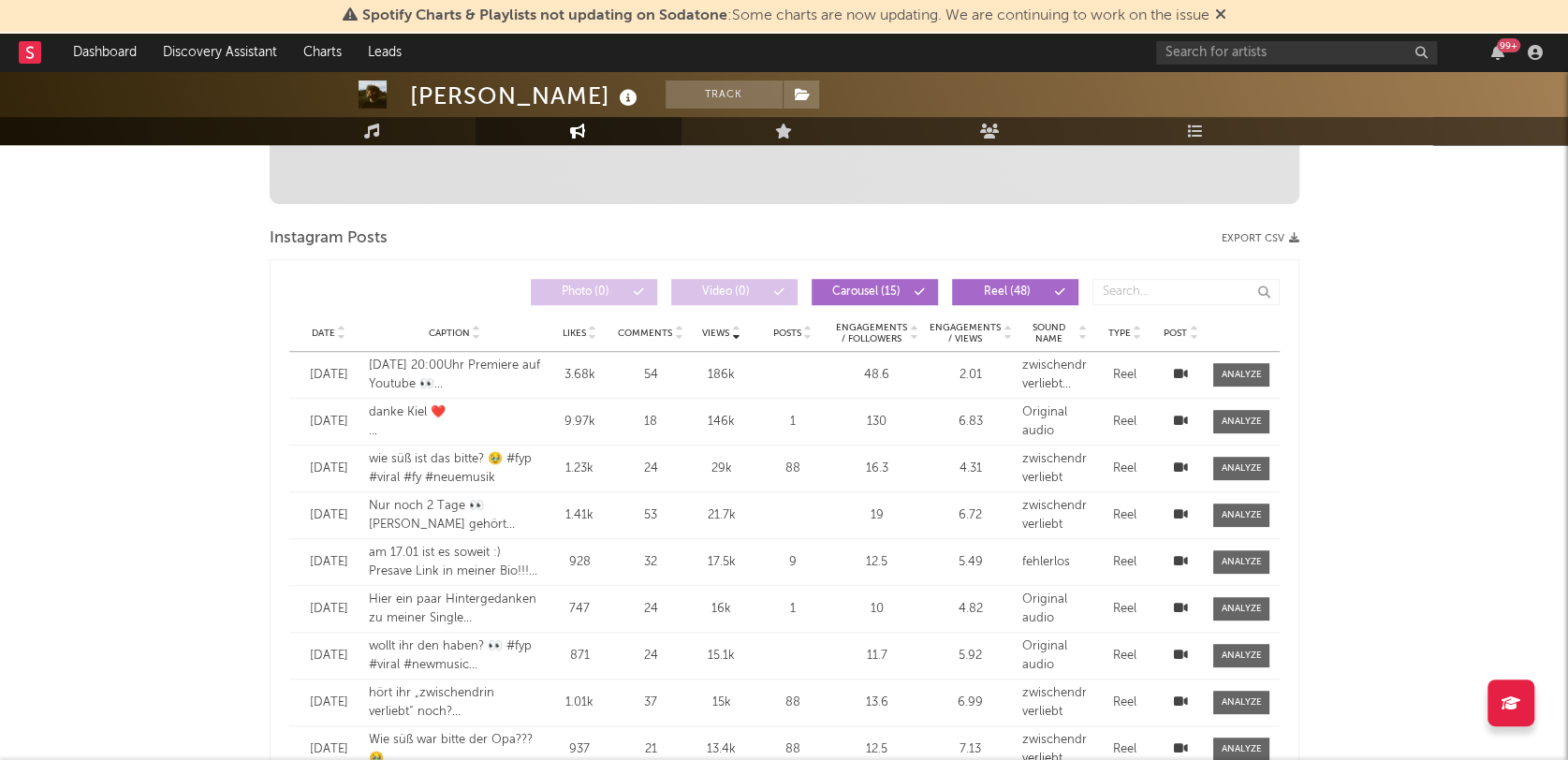
scroll to position [719, 0]
click at [970, 333] on span "Engagements / Views" at bounding box center [964, 334] width 73 height 23
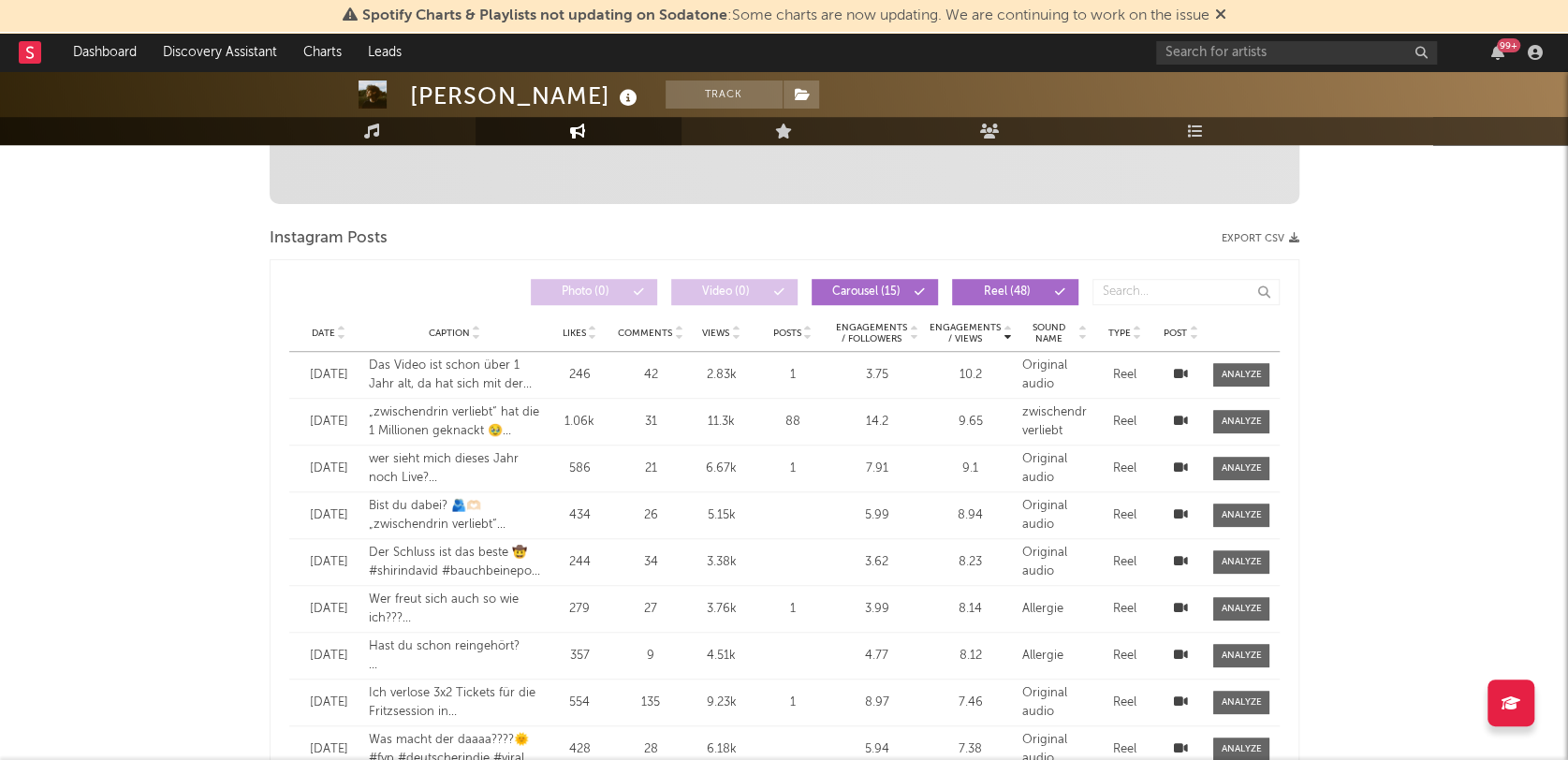
click at [852, 294] on span "Carousel ( 15 )" at bounding box center [867, 293] width 86 height 11
click at [1034, 279] on button "Reel ( 48 )" at bounding box center [1015, 292] width 126 height 26
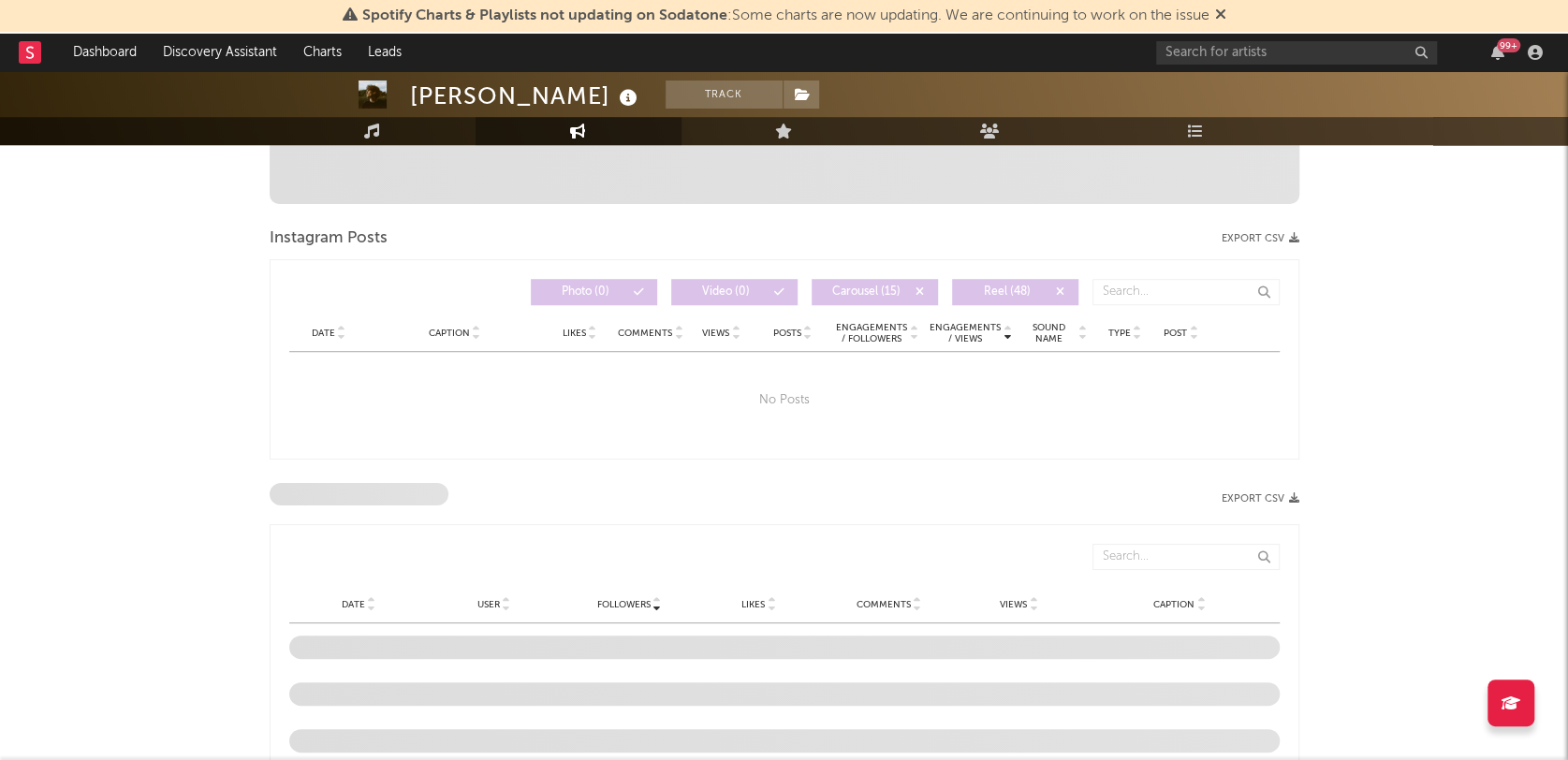
click at [895, 287] on span "Carousel ( 15 )" at bounding box center [867, 293] width 86 height 11
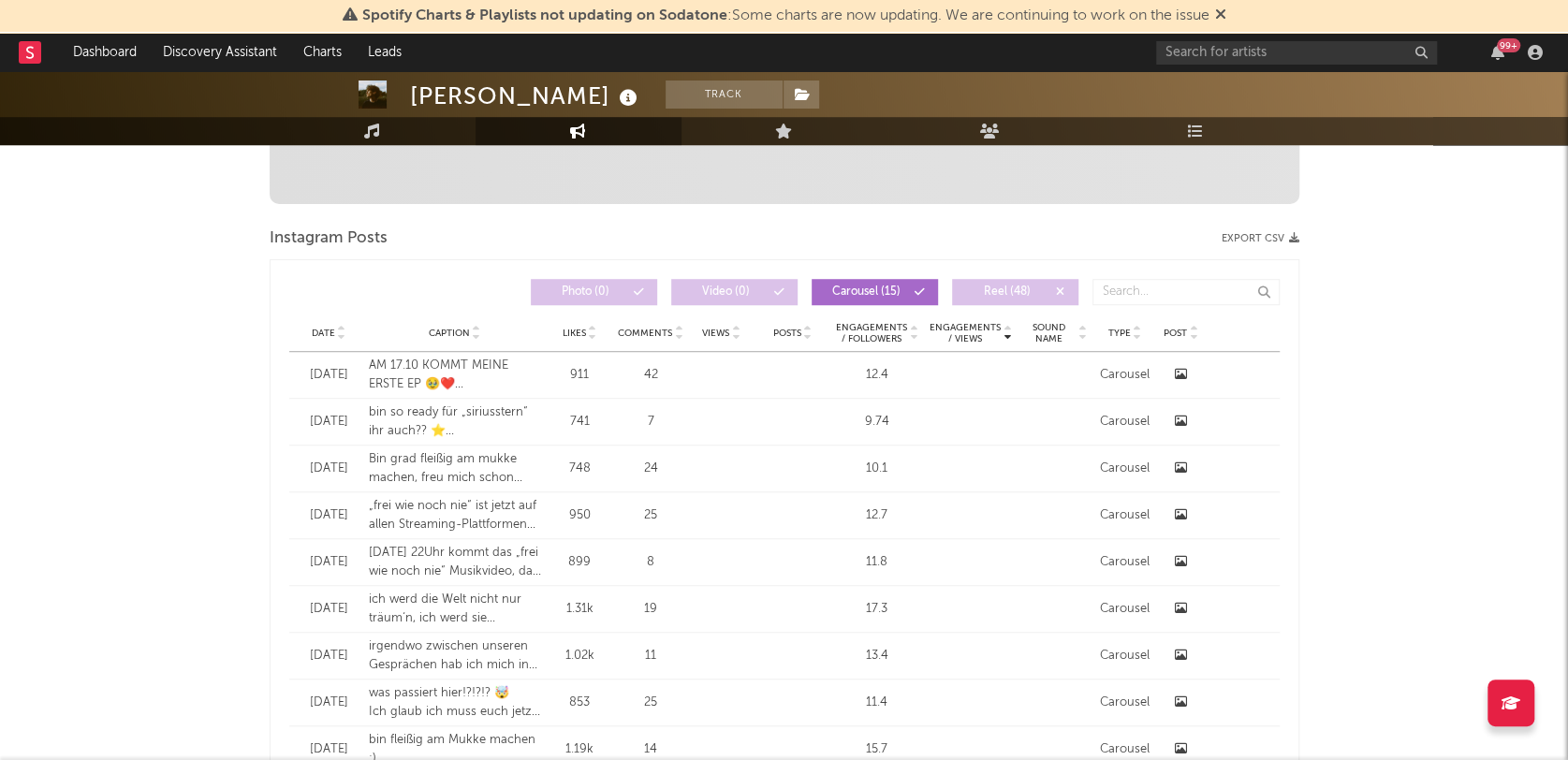
click at [704, 339] on div "Date Caption Likes Comments Views Posts Engagements / Followers Engagements / V…" at bounding box center [785, 333] width 991 height 37
click at [711, 328] on span "Views" at bounding box center [715, 334] width 27 height 11
click at [315, 319] on div "Date Caption Likes Comments Views Posts Engagements / Followers Engagements / V…" at bounding box center [785, 333] width 991 height 37
click at [315, 326] on div "Date" at bounding box center [329, 333] width 61 height 14
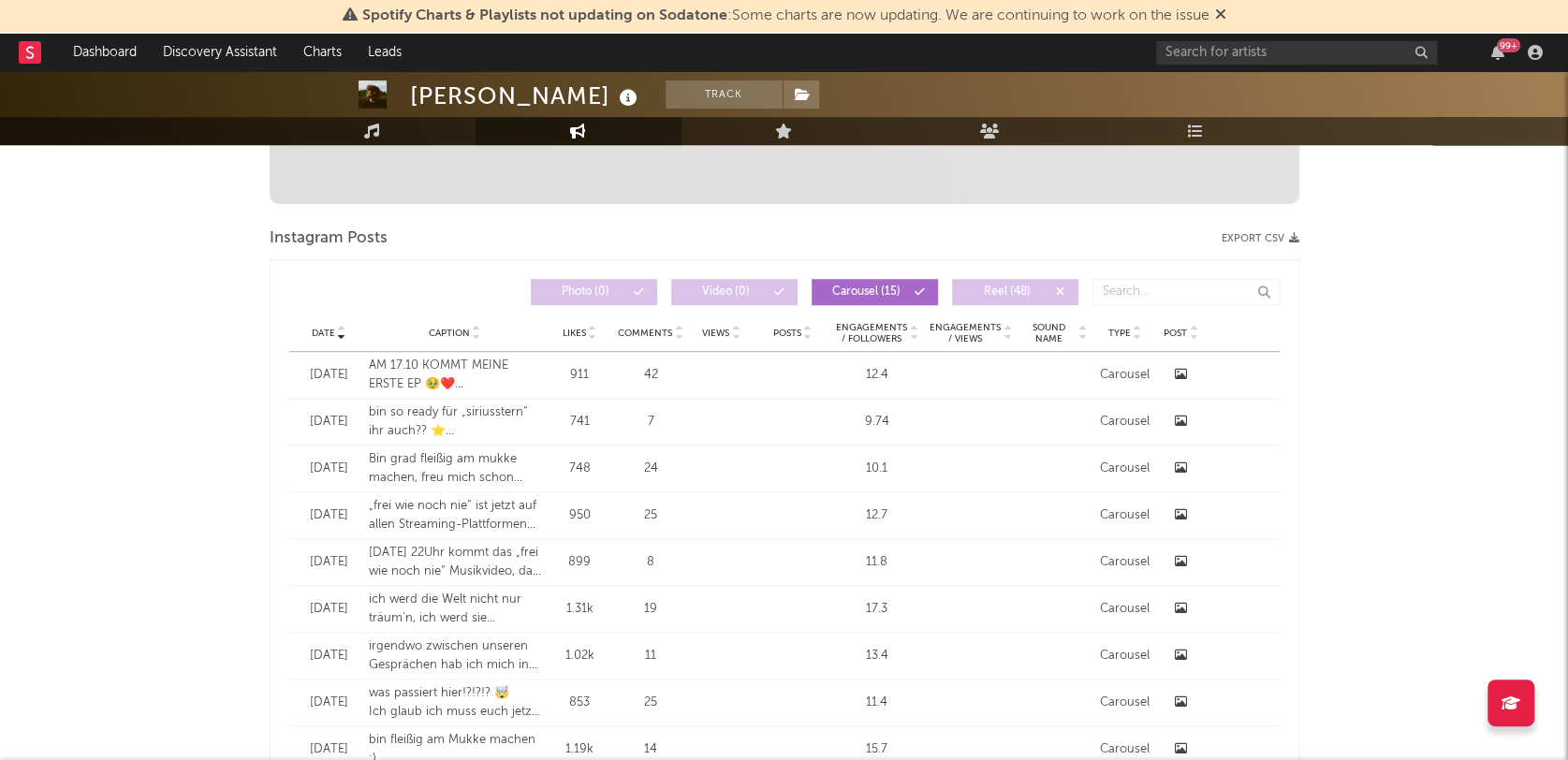
click at [576, 319] on div "Date Caption Likes Comments Views Posts Engagements / Followers Engagements / V…" at bounding box center [785, 333] width 991 height 37
click at [576, 328] on span "Likes" at bounding box center [575, 334] width 23 height 11
click at [1029, 251] on div "Instagram Posts Export CSV" at bounding box center [784, 238] width 1030 height 32
click at [1011, 273] on div "Likes Date Caption Likes Comments Views Posts Engagements / Followers Engagemen…" at bounding box center [785, 292] width 991 height 45
click at [996, 296] on span "Reel ( 48 )" at bounding box center [1008, 293] width 86 height 11
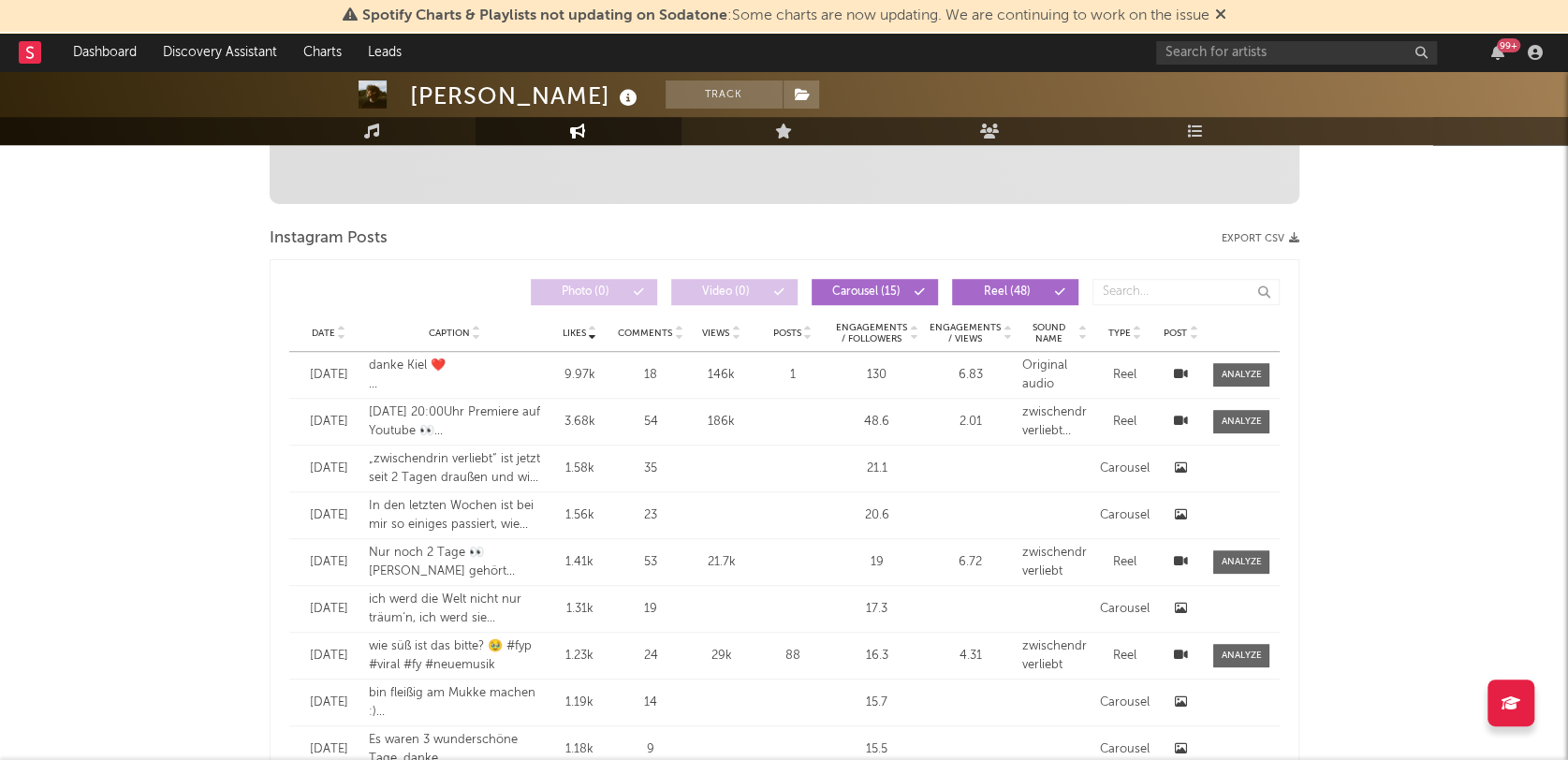
click at [720, 338] on div "Views" at bounding box center [722, 333] width 58 height 14
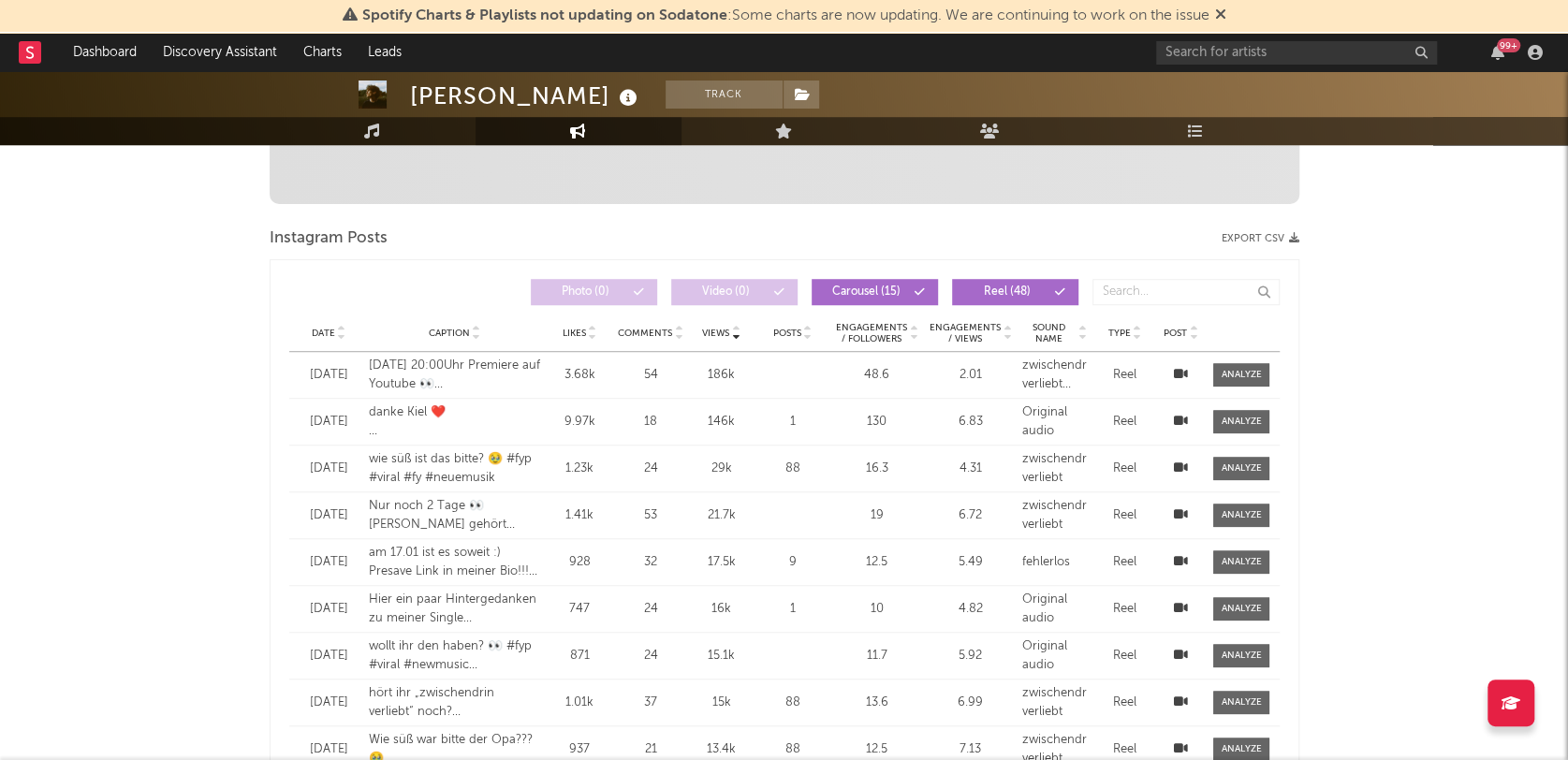
click at [716, 332] on span "Views" at bounding box center [715, 334] width 27 height 11
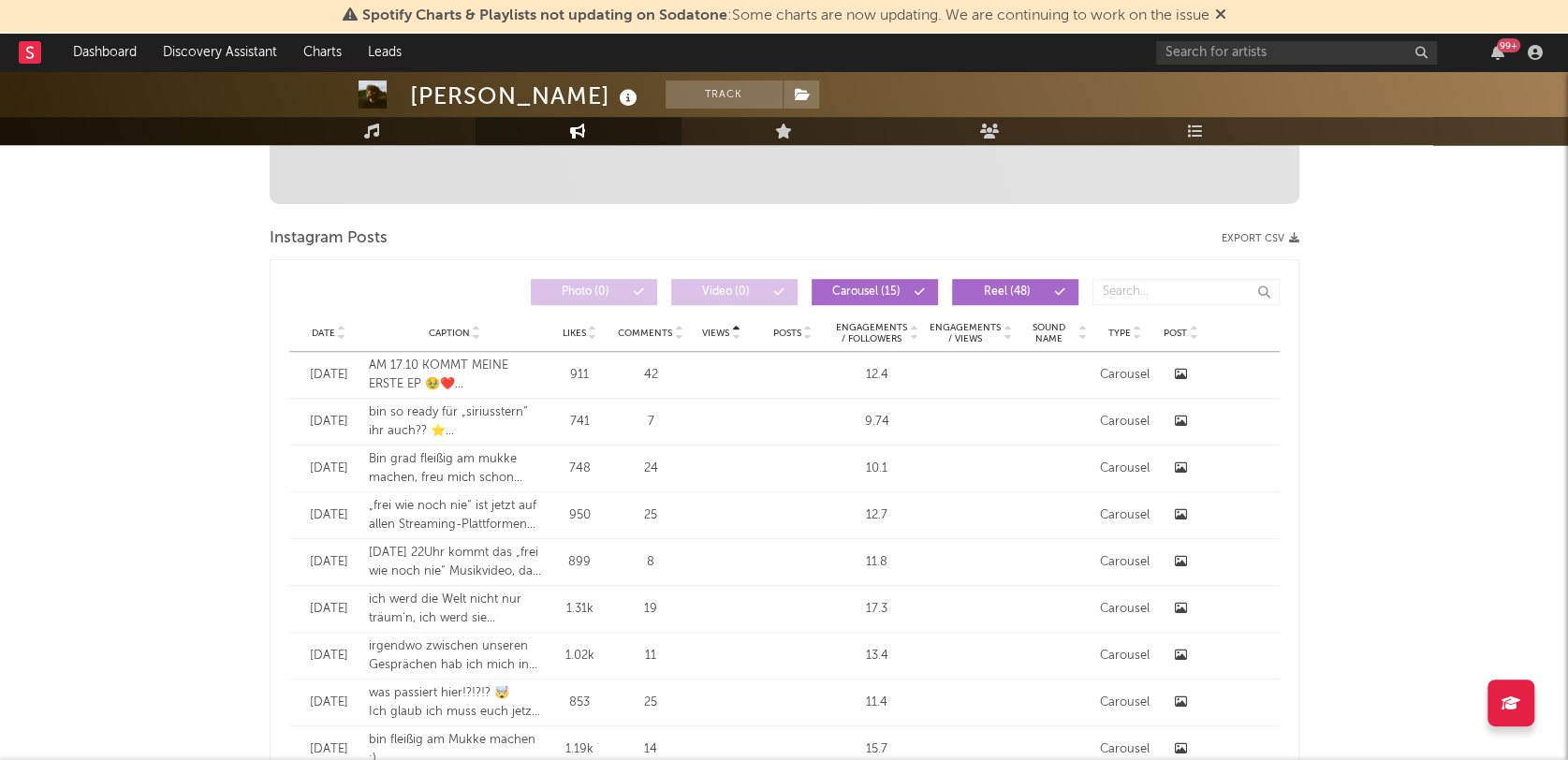
drag, startPoint x: 717, startPoint y: 331, endPoint x: 705, endPoint y: 332, distance: 12.0
click at [705, 332] on span "Views" at bounding box center [715, 334] width 27 height 11
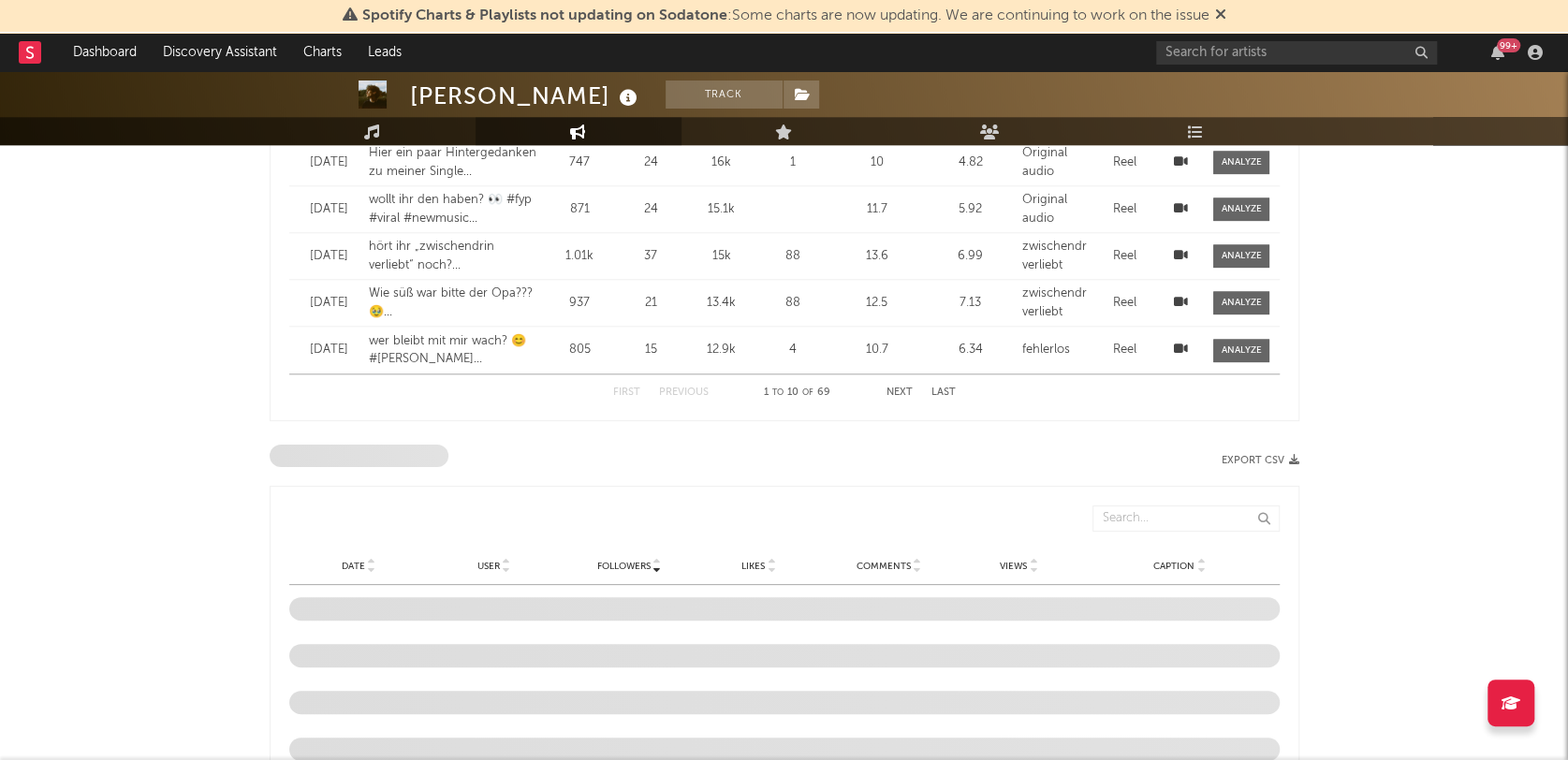
scroll to position [1164, 0]
click at [886, 397] on button "Next" at bounding box center [899, 393] width 26 height 11
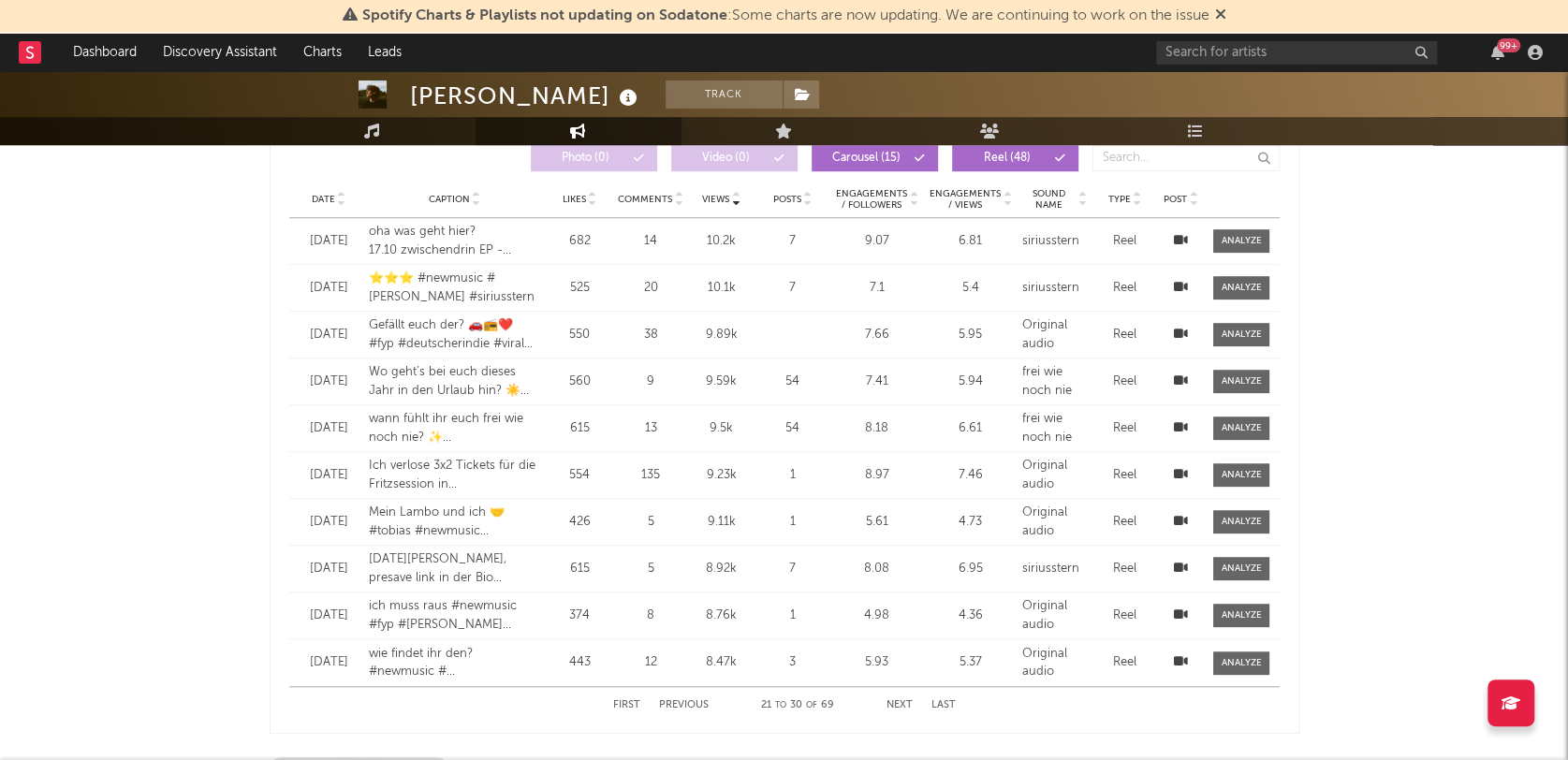
scroll to position [826, 0]
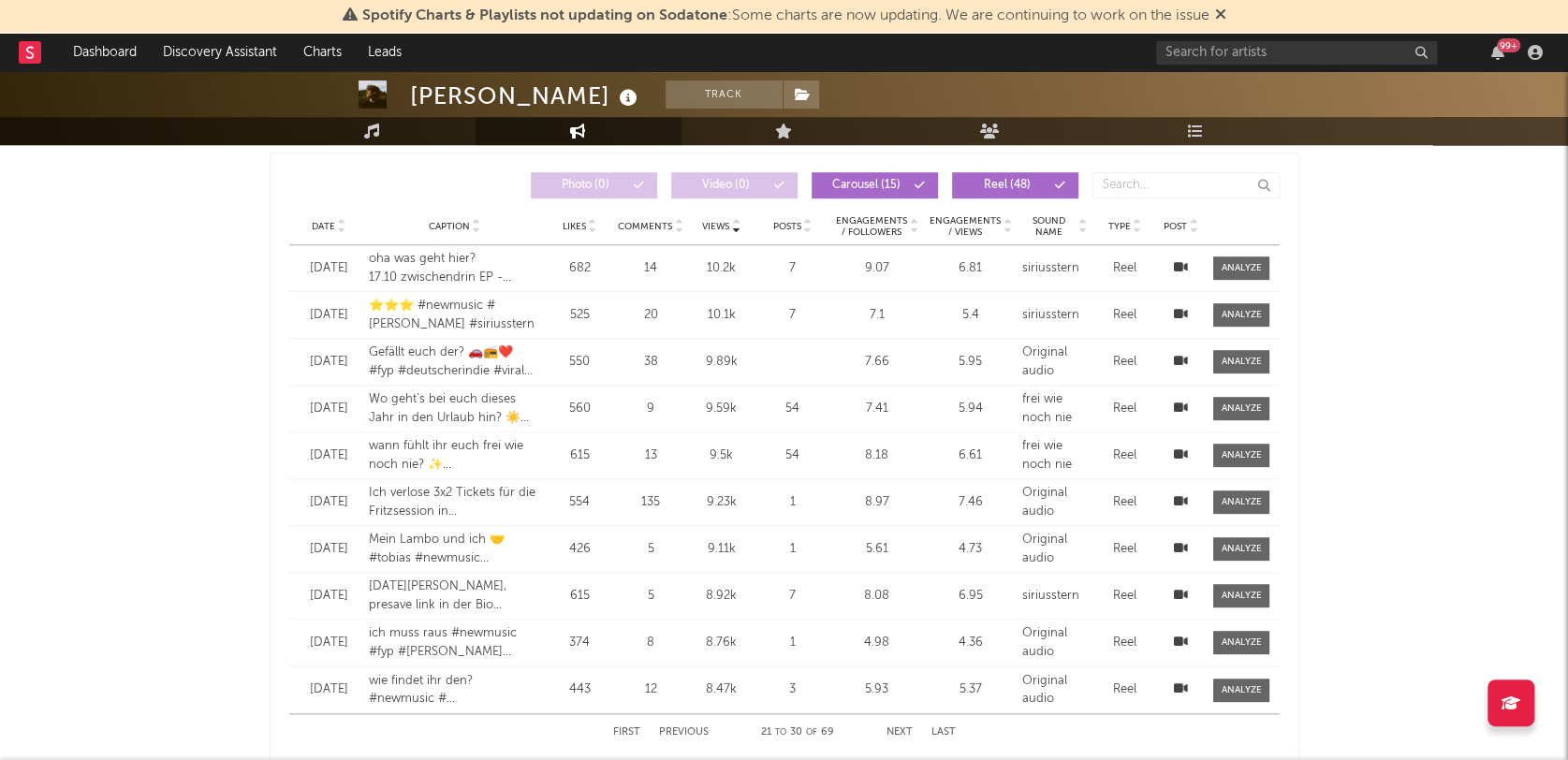
click at [963, 233] on span "Engagements / Views" at bounding box center [964, 227] width 73 height 23
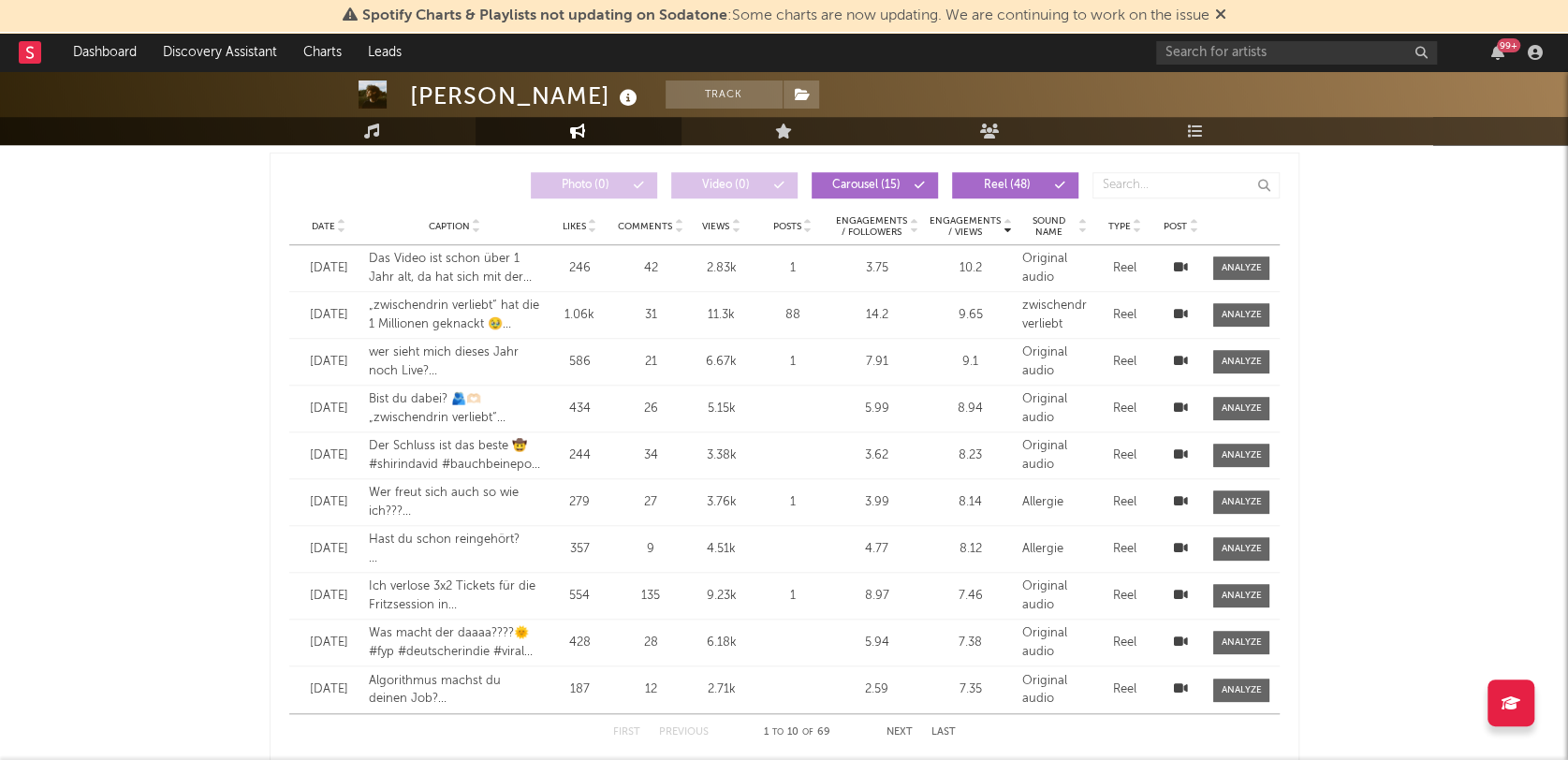
scroll to position [857, 0]
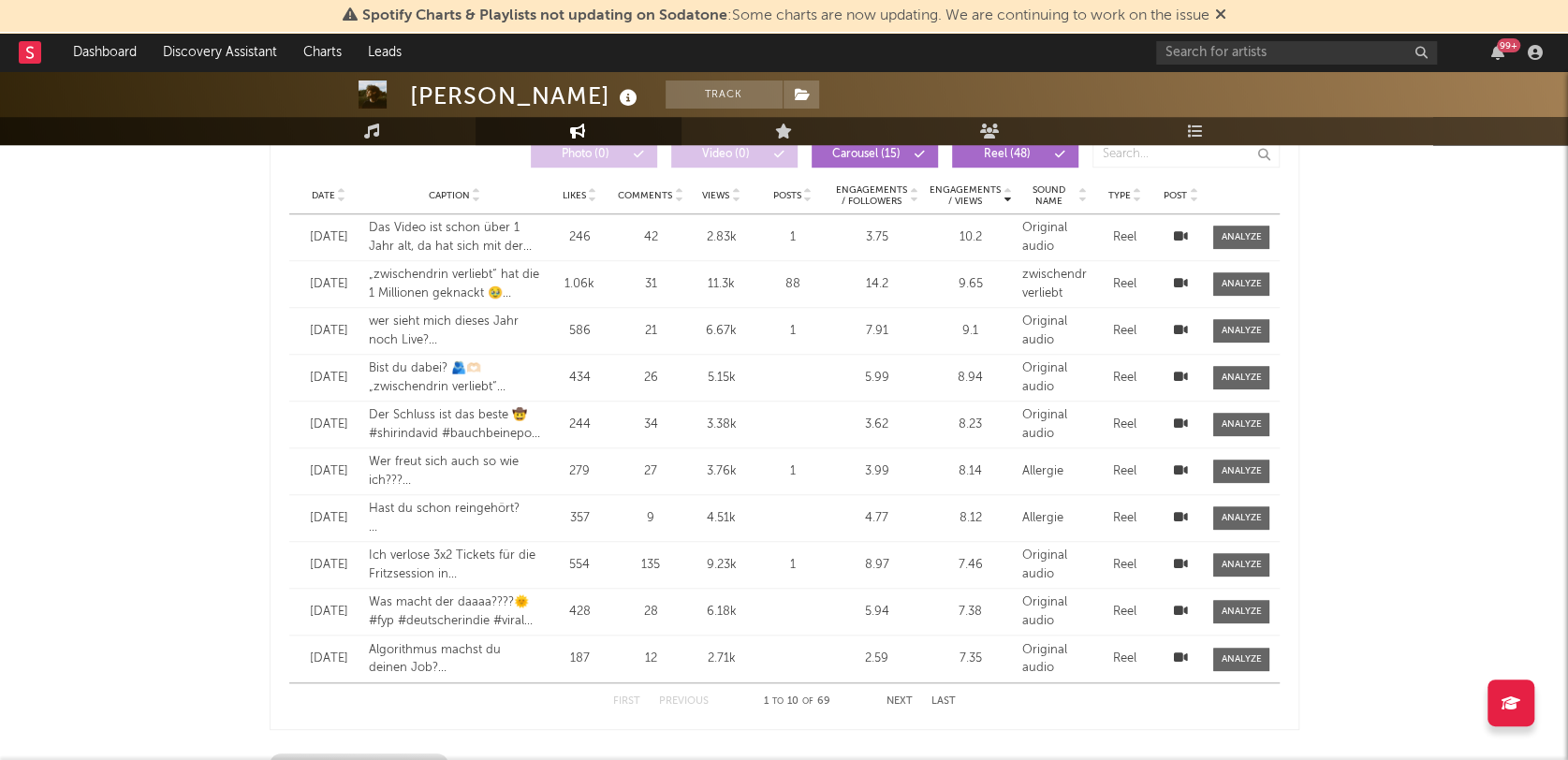
click at [909, 692] on div "First Previous 1 to 10 of 69 Next Last" at bounding box center [784, 702] width 342 height 36
click at [897, 707] on div "First Previous 1 to 10 of 69 Next Last" at bounding box center [784, 702] width 342 height 36
click at [899, 703] on button "Next" at bounding box center [899, 702] width 26 height 11
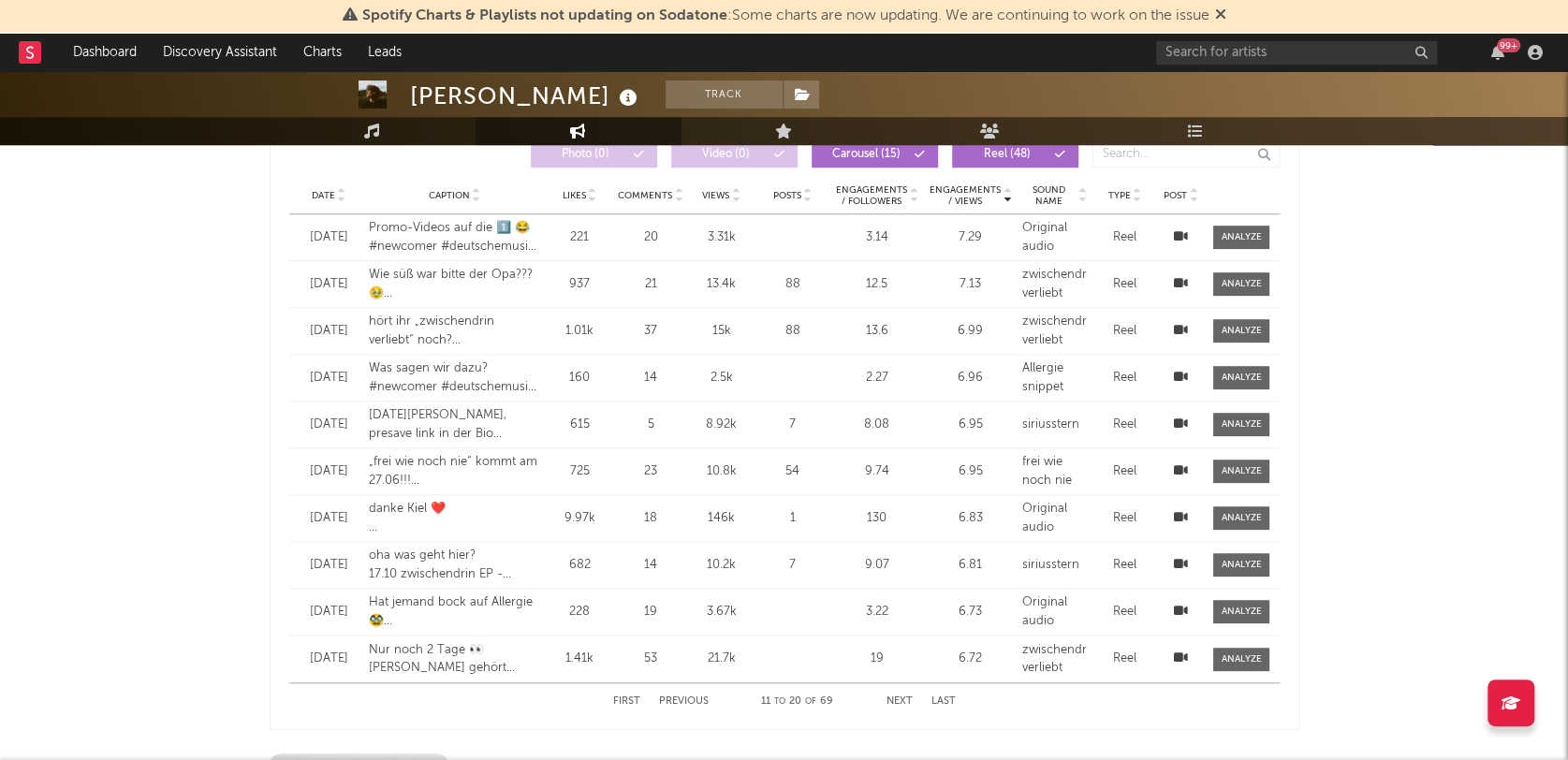
click at [899, 703] on button "Next" at bounding box center [899, 702] width 26 height 11
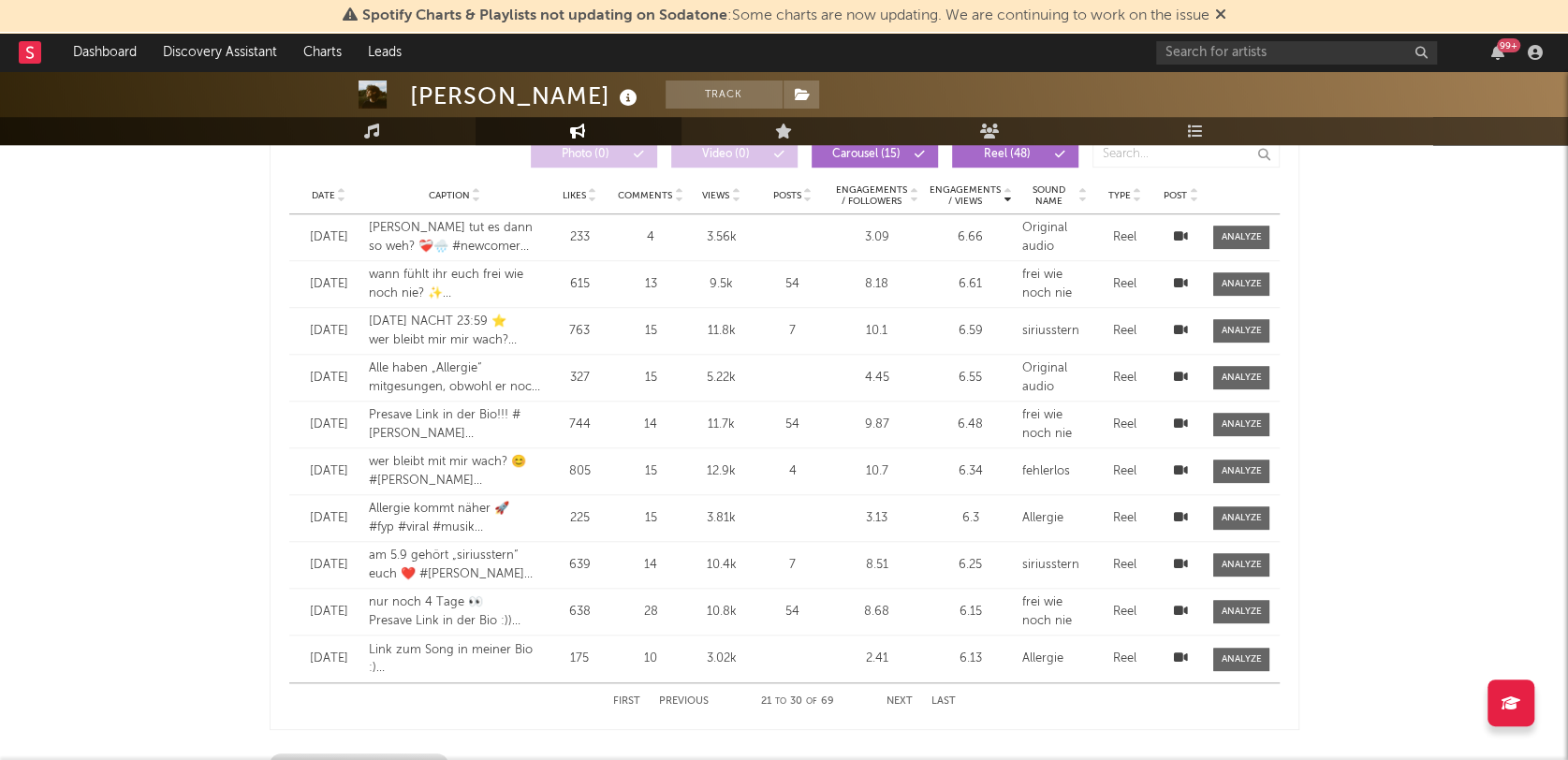
click at [849, 164] on button "Carousel ( 15 )" at bounding box center [875, 154] width 126 height 26
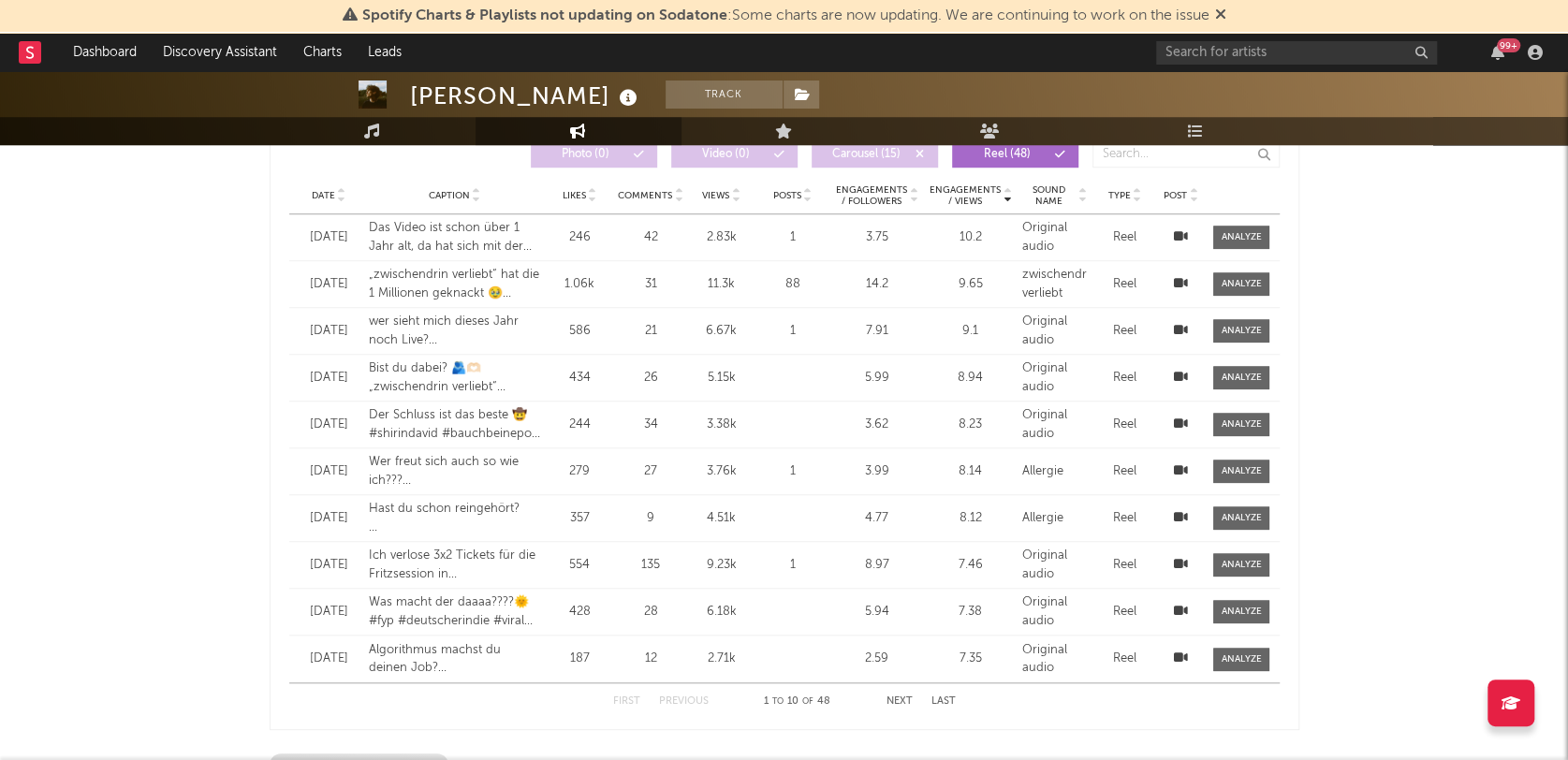
click at [895, 699] on button "Next" at bounding box center [899, 702] width 26 height 11
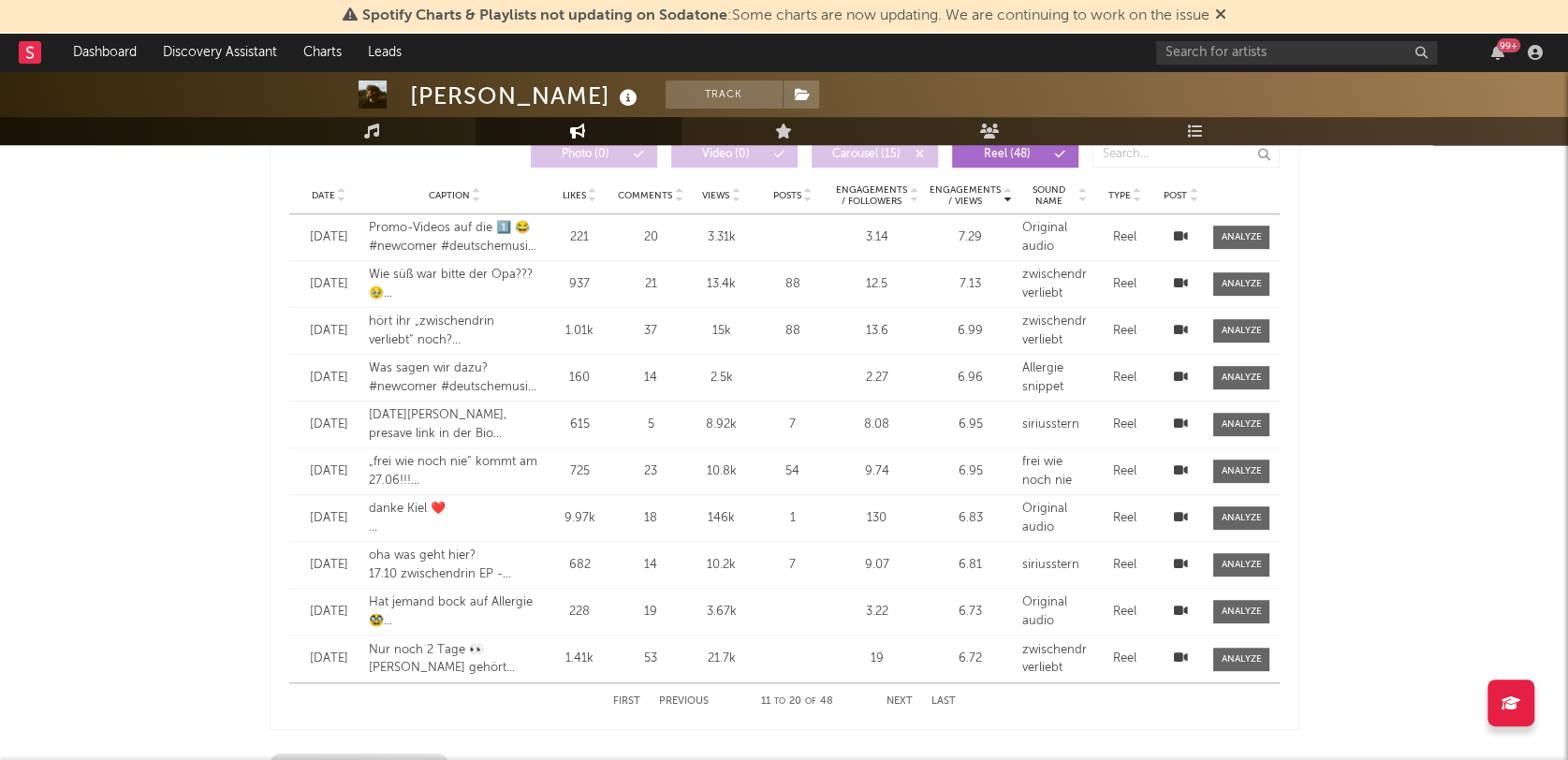
click at [895, 699] on button "Next" at bounding box center [899, 702] width 26 height 11
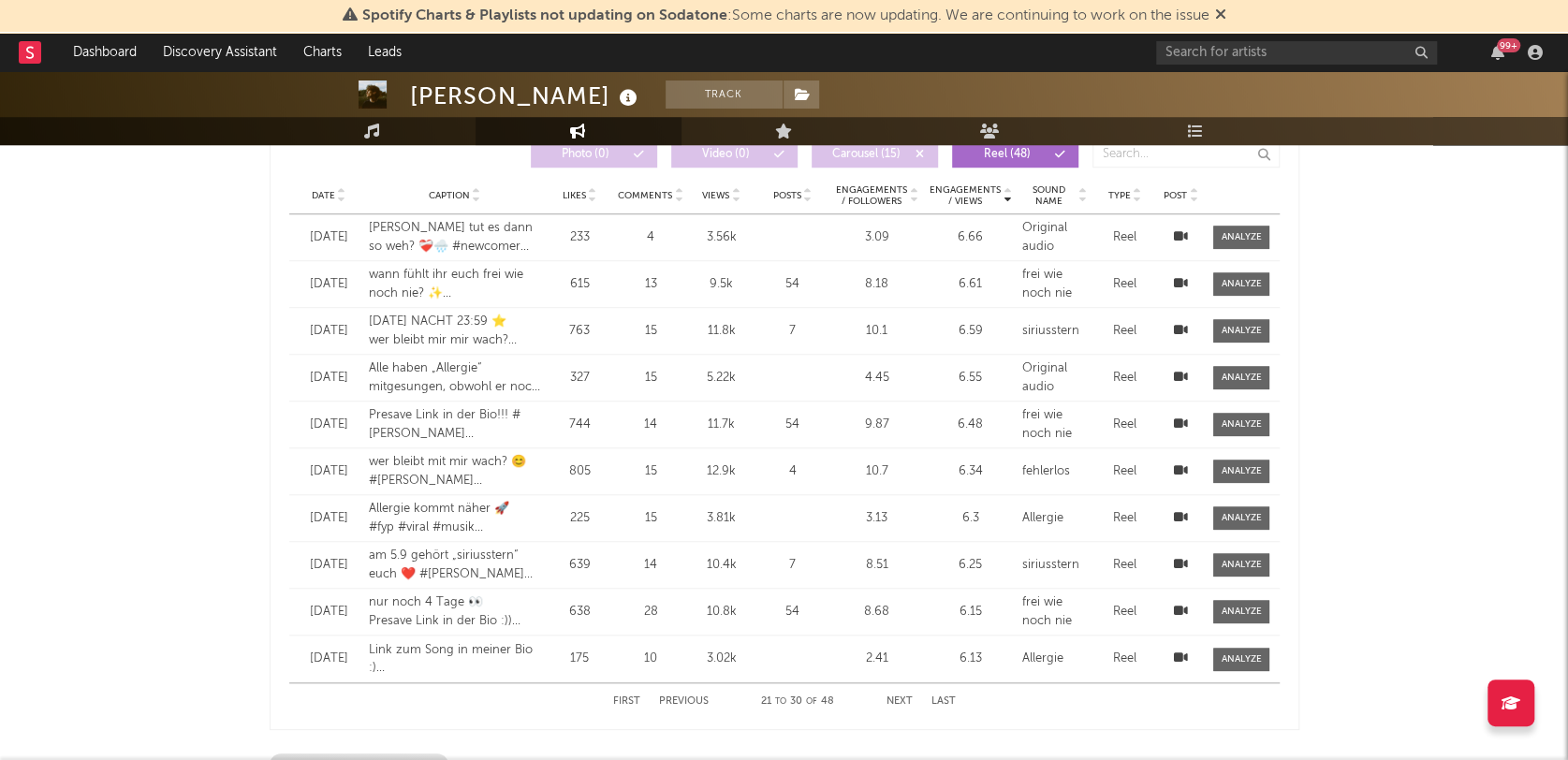
click at [895, 699] on button "Next" at bounding box center [899, 702] width 26 height 11
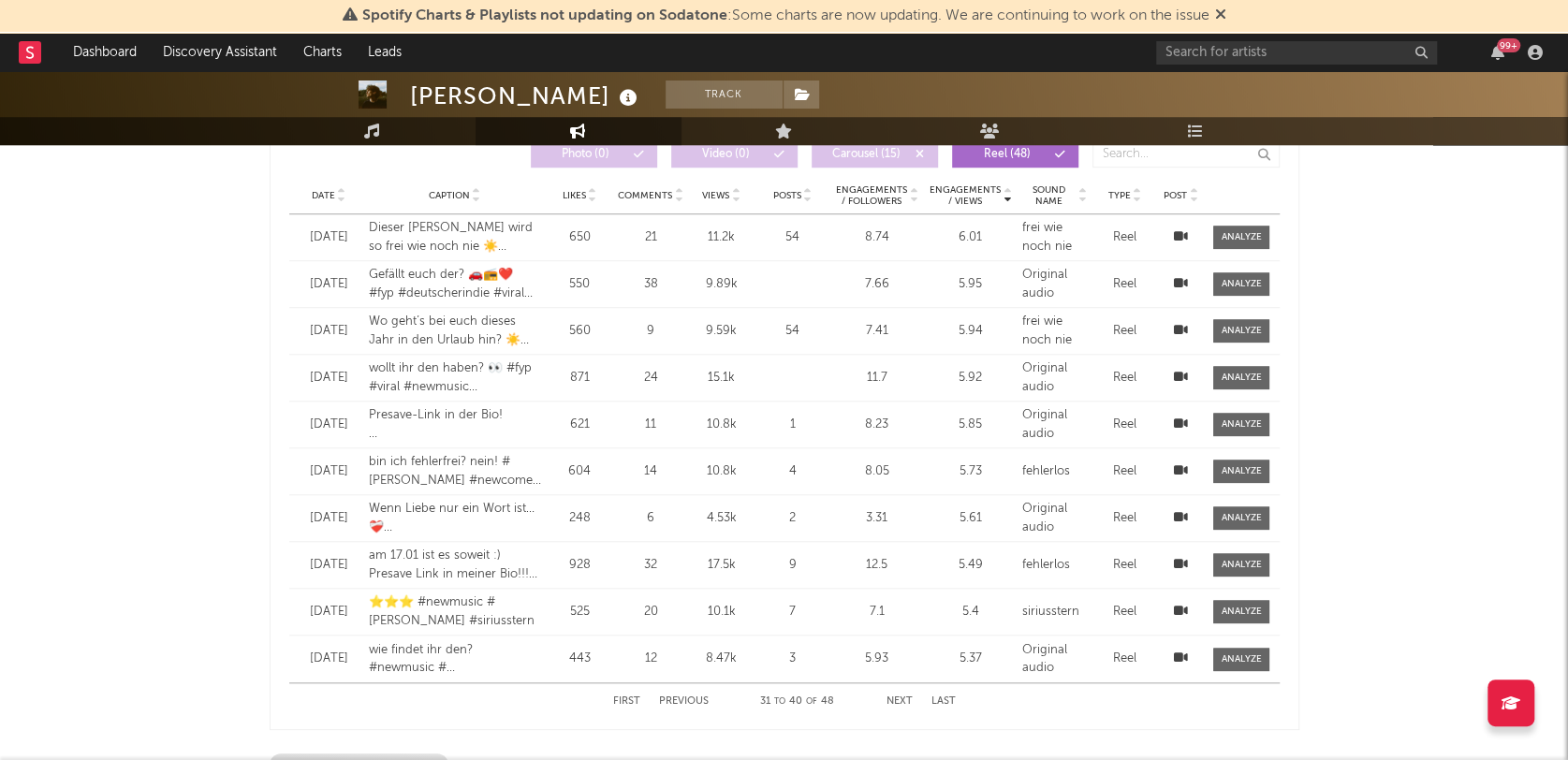
click at [895, 699] on button "Next" at bounding box center [899, 702] width 26 height 11
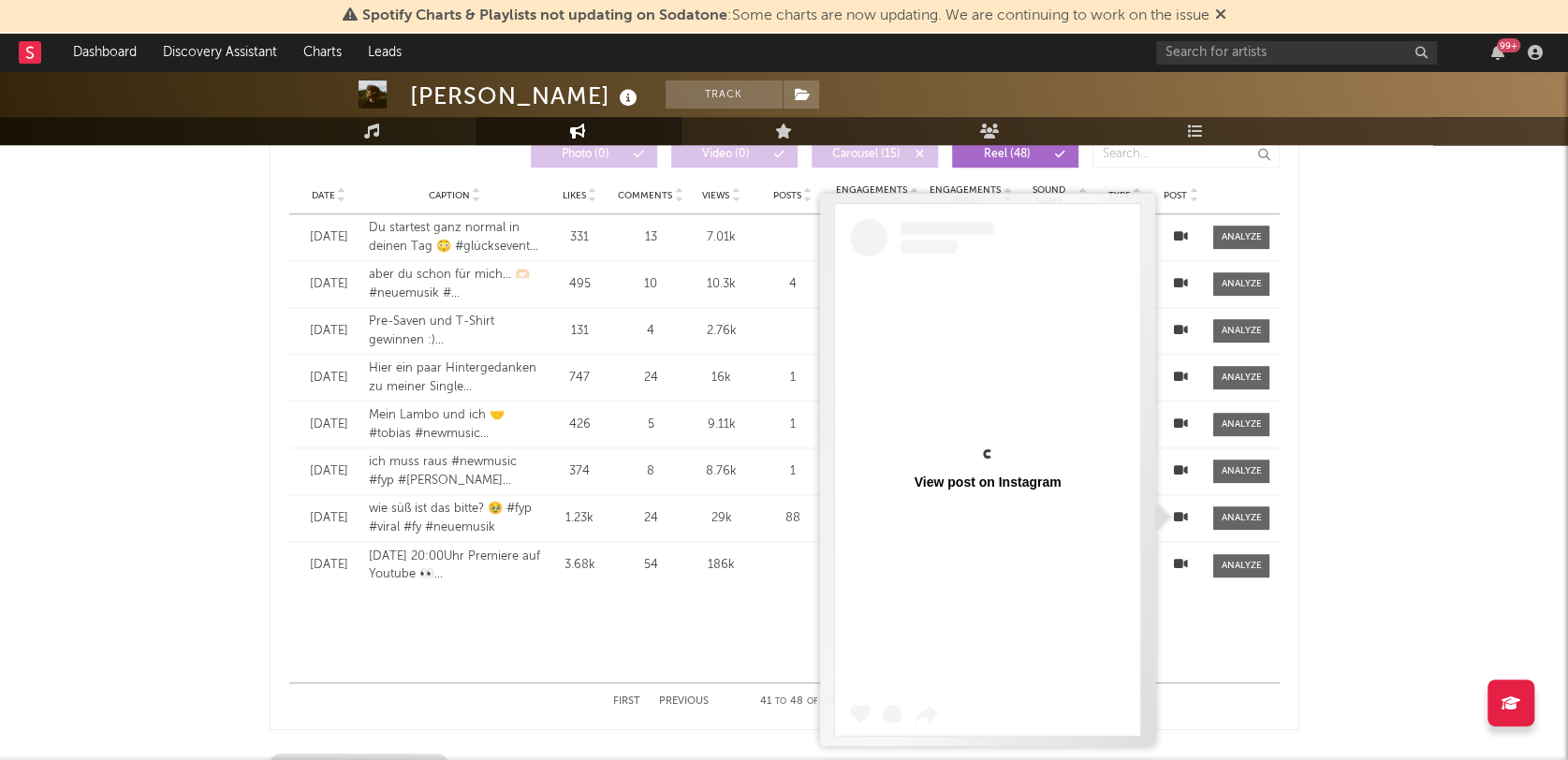
click at [1183, 518] on icon at bounding box center [1181, 517] width 14 height 12
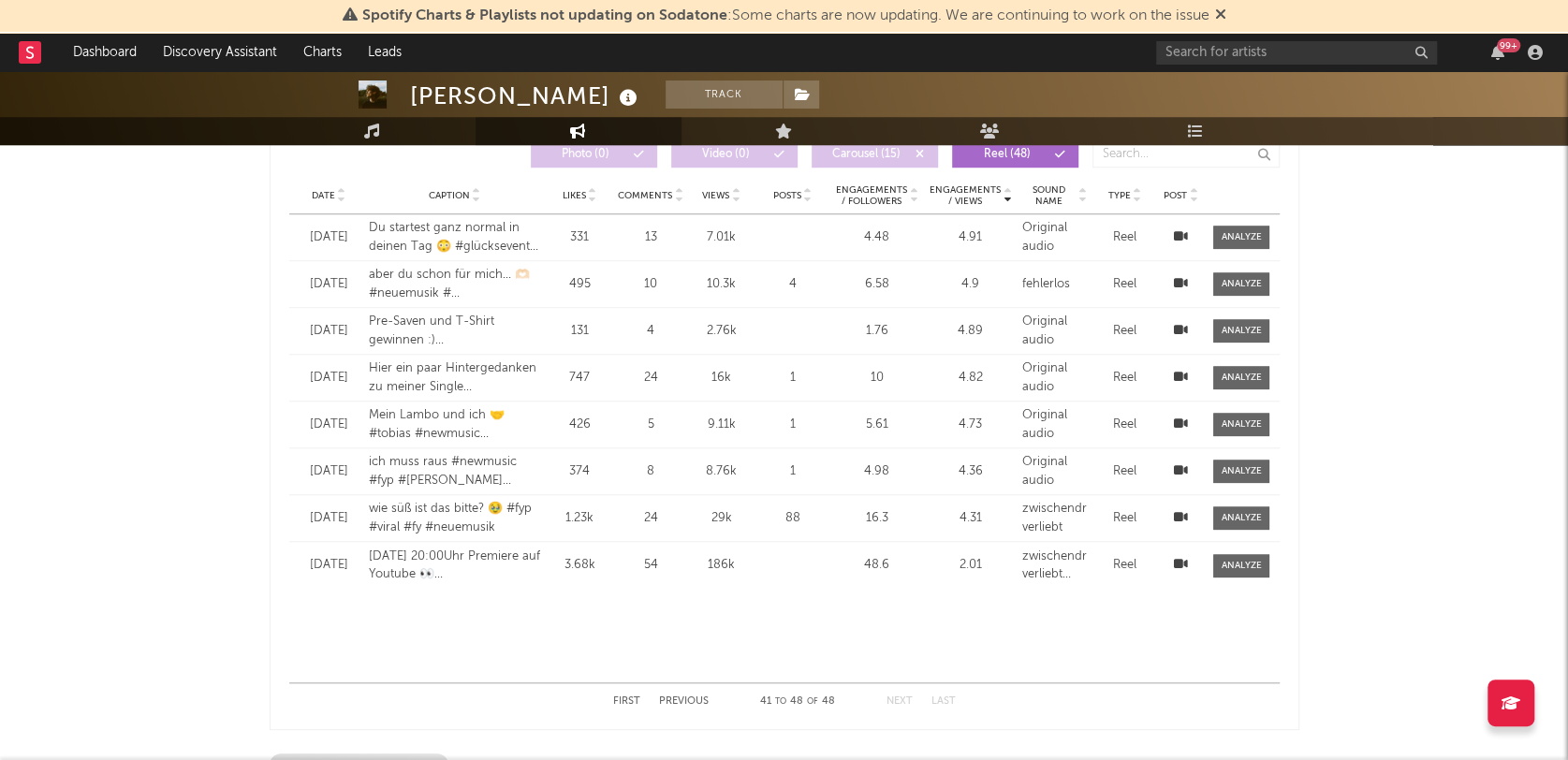
click at [180, 511] on div "[PERSON_NAME] Track [GEOGRAPHIC_DATA] | German Pop Edit Track Benchmark Summary…" at bounding box center [784, 575] width 1568 height 2724
click at [1184, 327] on icon at bounding box center [1181, 330] width 14 height 12
click at [88, 306] on div "[PERSON_NAME] Track [GEOGRAPHIC_DATA] | German Pop Edit Track Benchmark Summary…" at bounding box center [784, 575] width 1568 height 2724
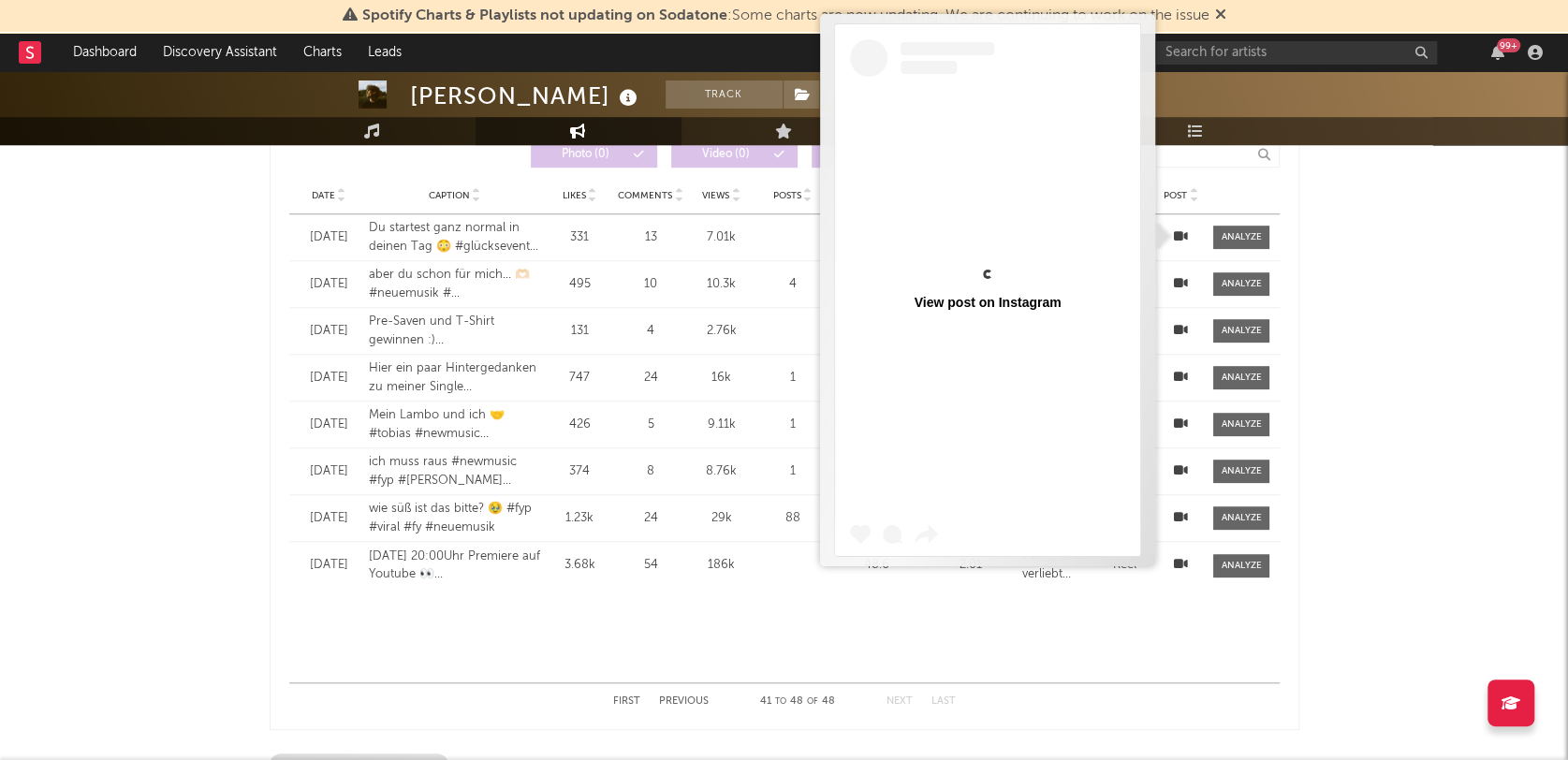
click at [1186, 240] on icon at bounding box center [1181, 236] width 14 height 12
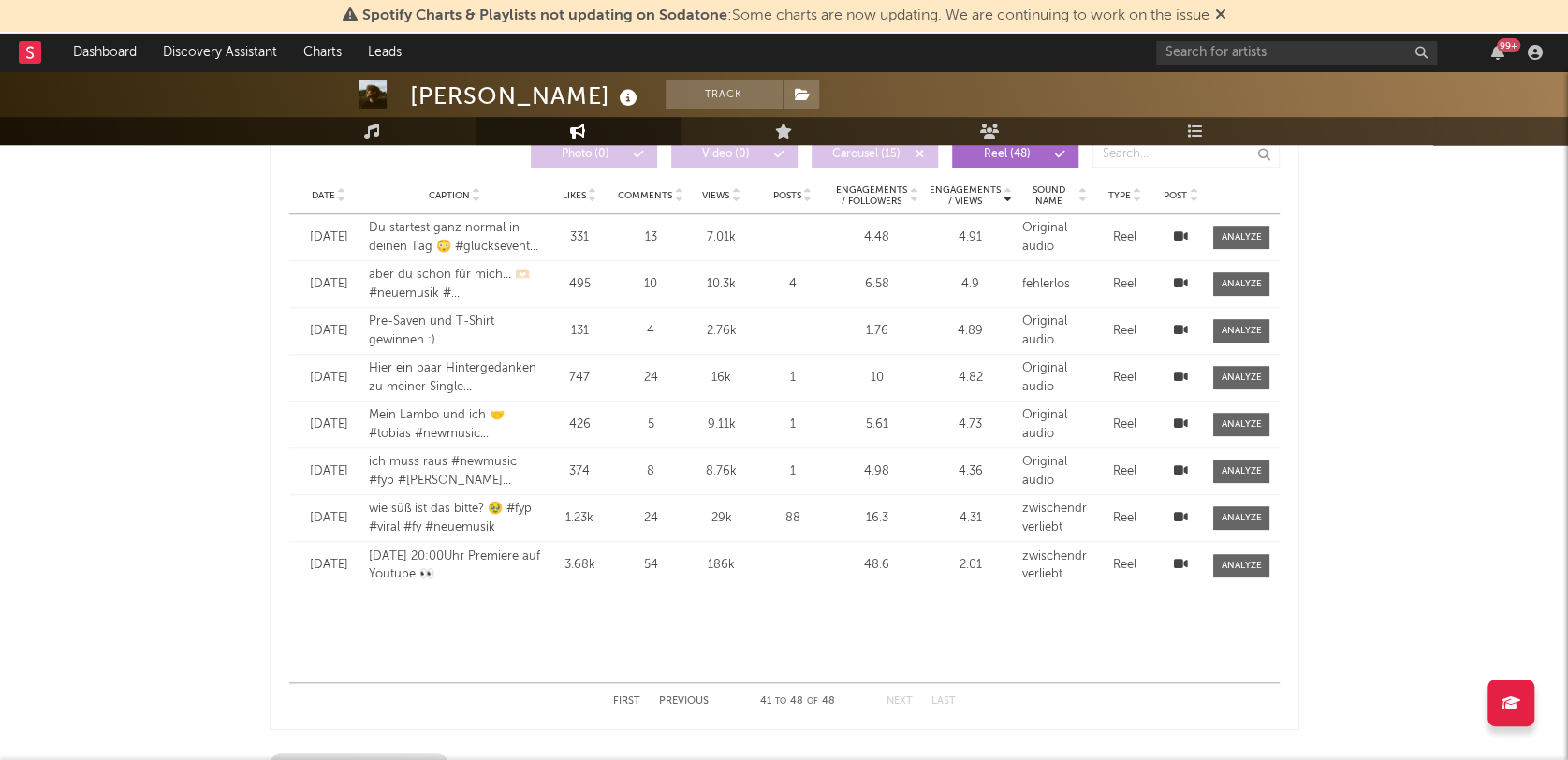
click at [117, 323] on div "[PERSON_NAME] Track [GEOGRAPHIC_DATA] | German Pop Edit Track Benchmark Summary…" at bounding box center [784, 575] width 1568 height 2724
click at [681, 699] on button "Previous" at bounding box center [684, 702] width 50 height 11
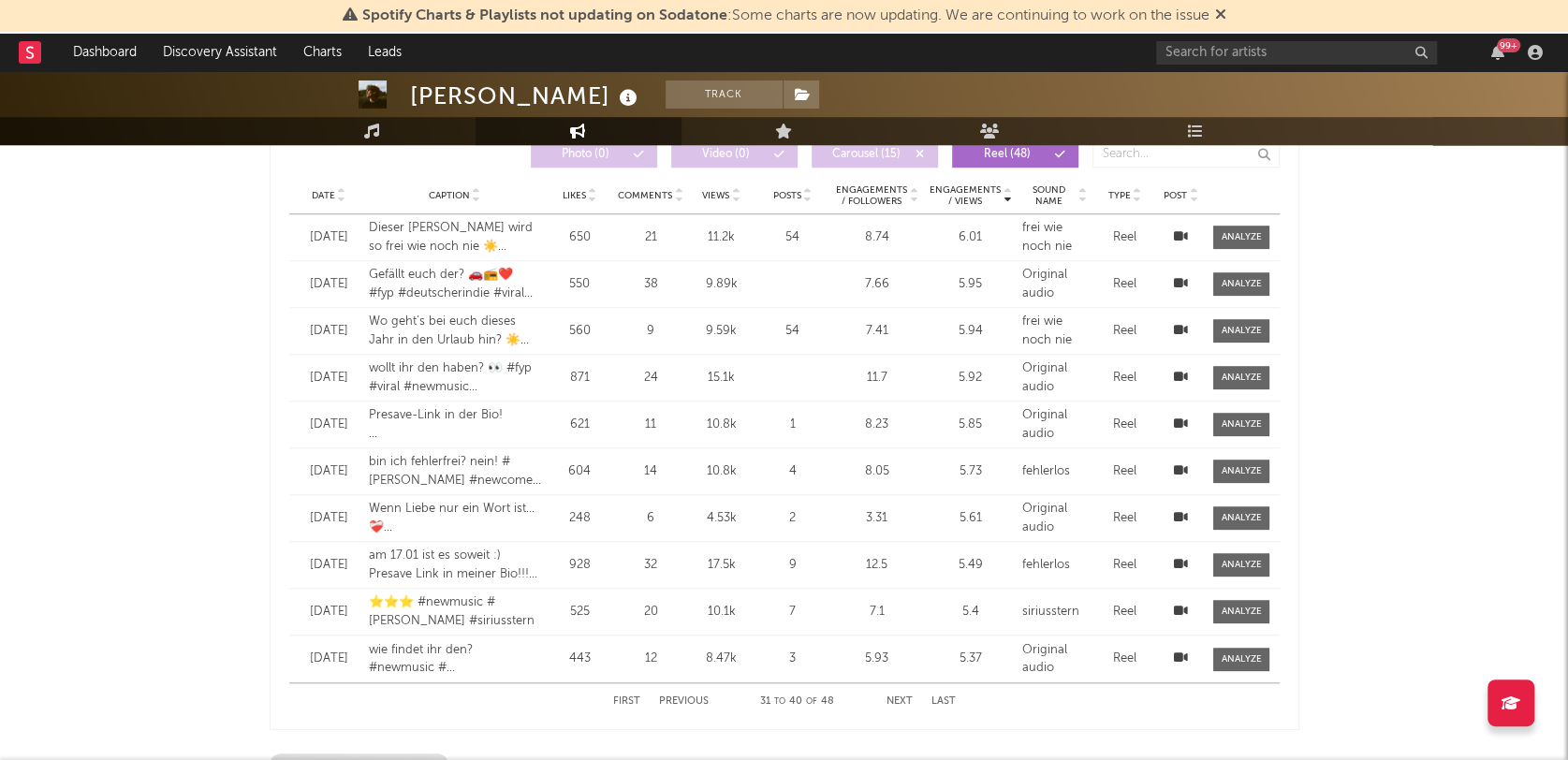
click at [1184, 511] on icon at bounding box center [1181, 517] width 14 height 12
click at [63, 442] on div "[PERSON_NAME] Track [GEOGRAPHIC_DATA] | German Pop Edit Track Benchmark Summary…" at bounding box center [784, 575] width 1568 height 2724
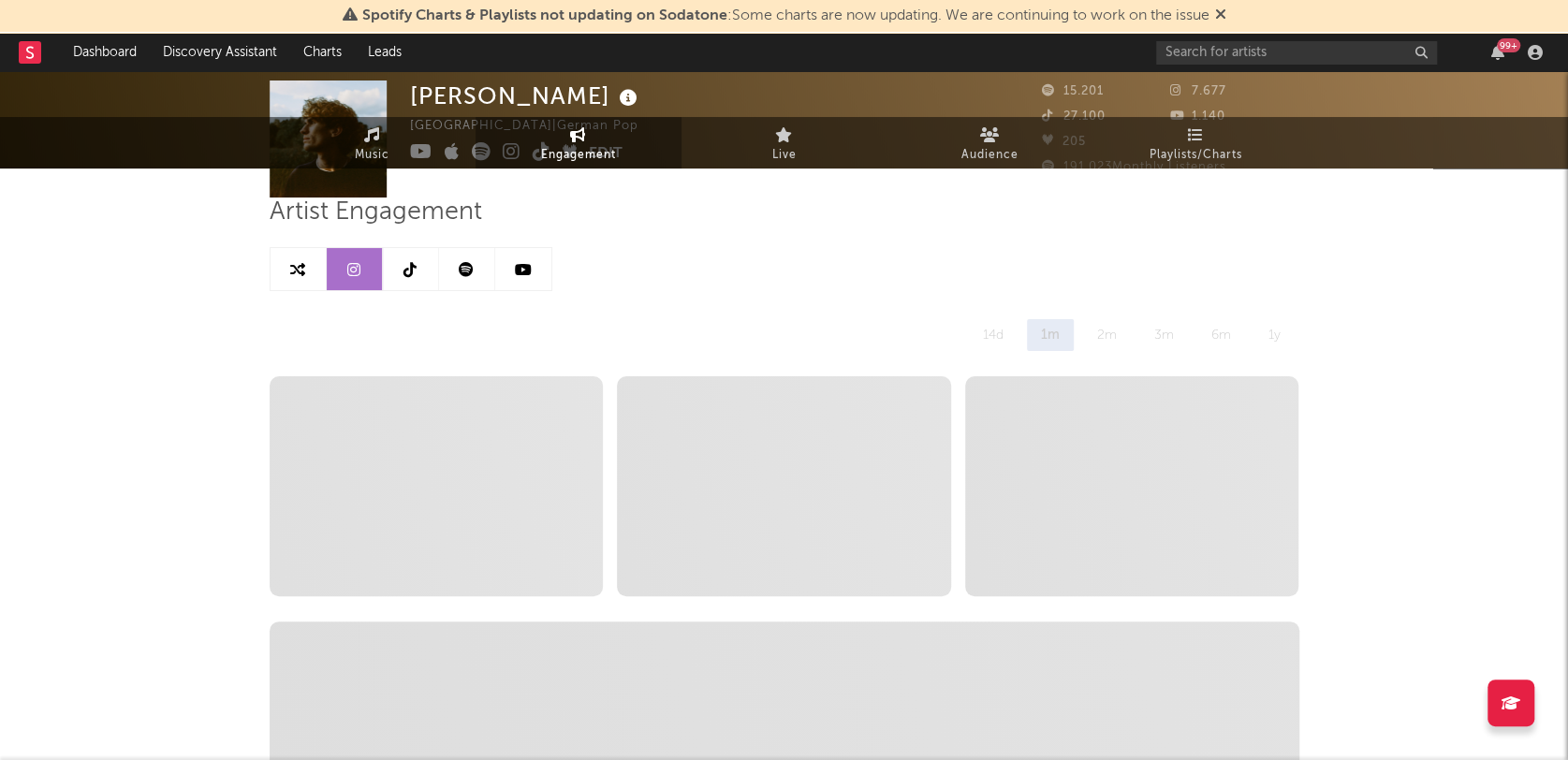
scroll to position [0, 0]
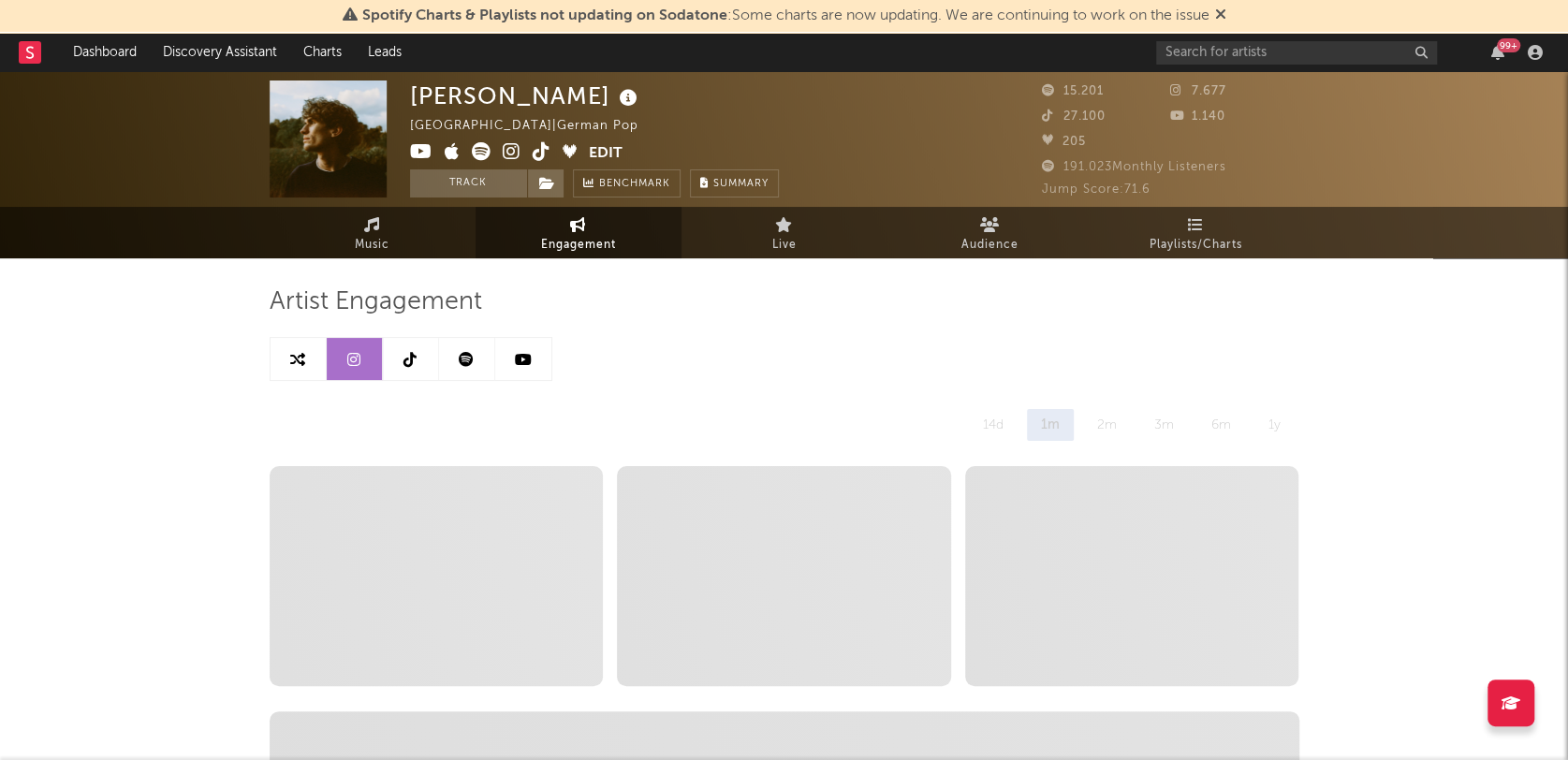
click at [397, 352] on link at bounding box center [411, 359] width 56 height 42
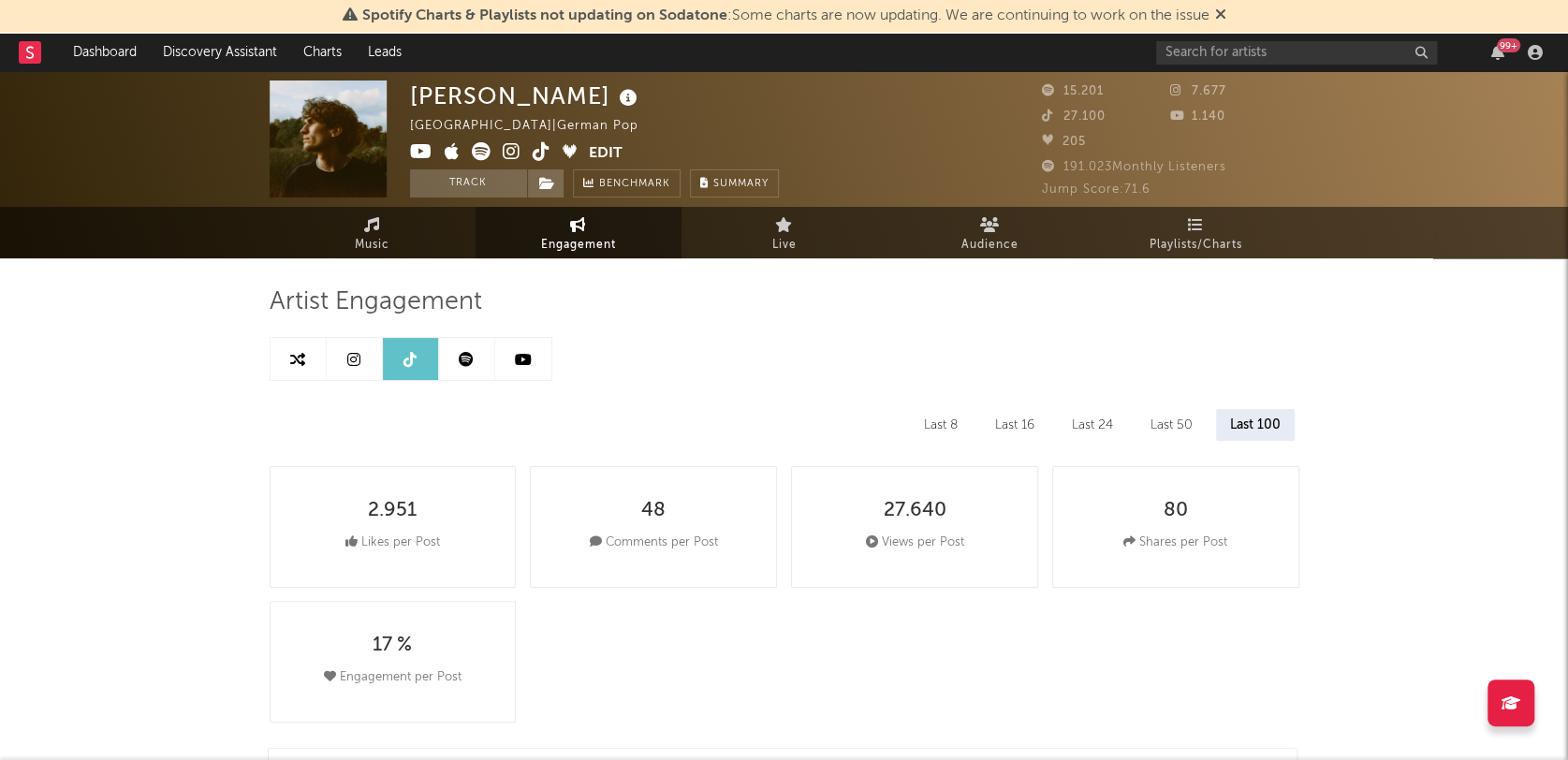
select select "6m"
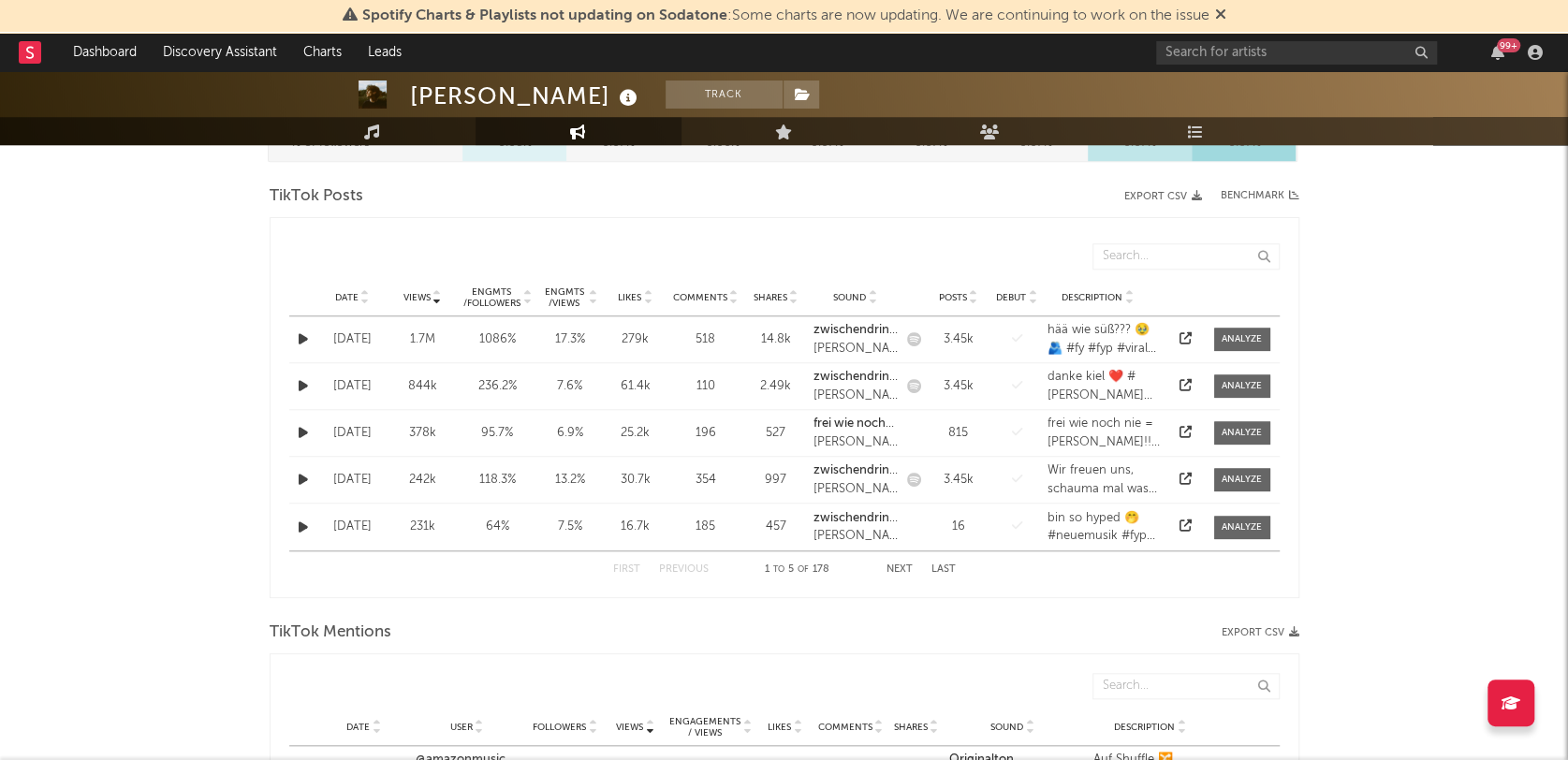
scroll to position [915, 0]
click at [562, 293] on div "Engmts / Views" at bounding box center [564, 297] width 45 height 23
click at [1193, 522] on div at bounding box center [1186, 527] width 28 height 19
click at [1190, 522] on icon at bounding box center [1186, 524] width 12 height 12
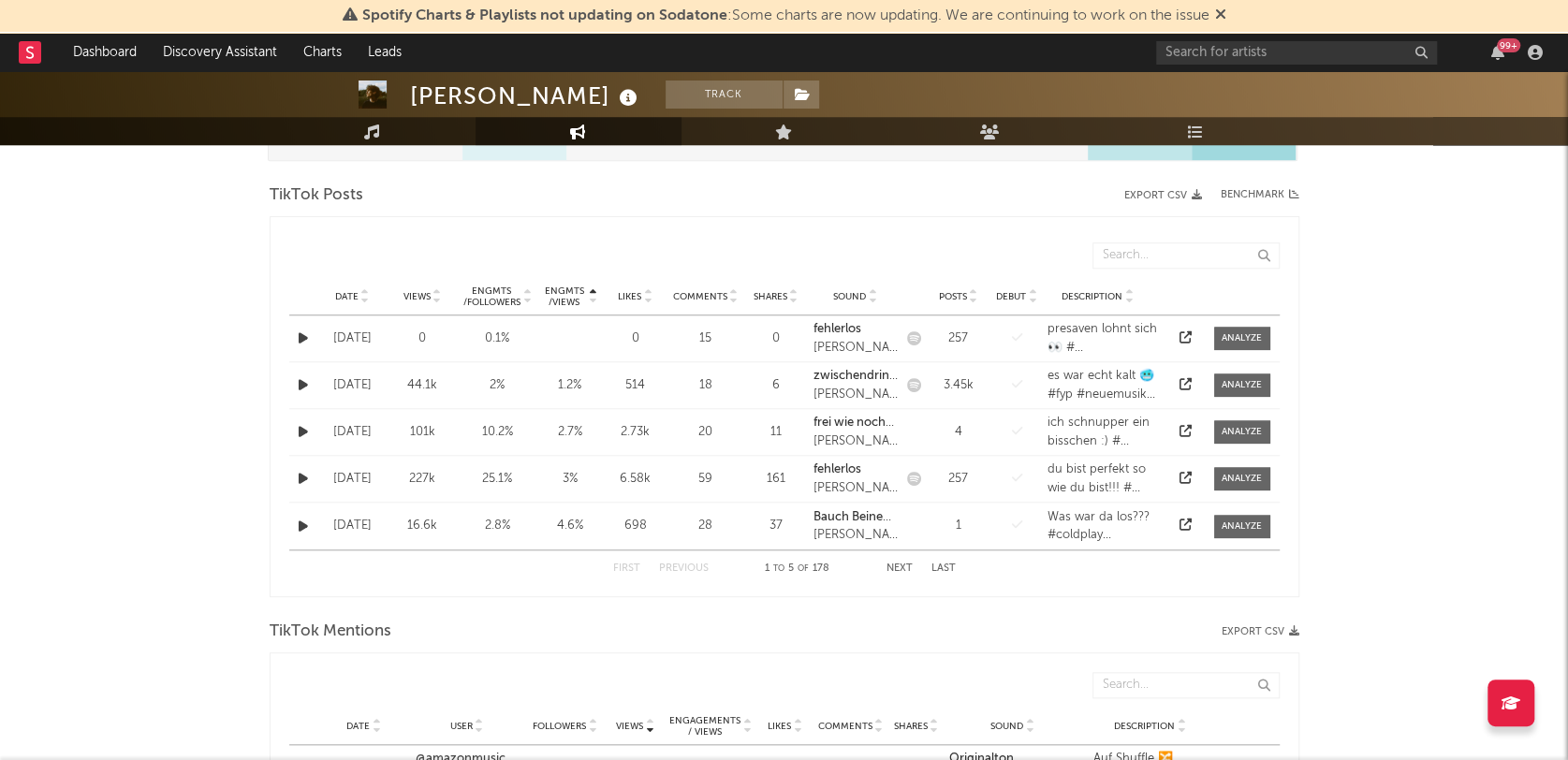
click at [1461, 366] on div "[PERSON_NAME] Track [GEOGRAPHIC_DATA] | German Pop Edit Track Benchmark Summary…" at bounding box center [784, 545] width 1568 height 2776
click at [894, 564] on button "Next" at bounding box center [899, 568] width 26 height 11
click at [1190, 332] on icon at bounding box center [1186, 337] width 12 height 12
click at [904, 564] on button "Next" at bounding box center [899, 568] width 26 height 11
click at [1190, 377] on div at bounding box center [1186, 386] width 28 height 19
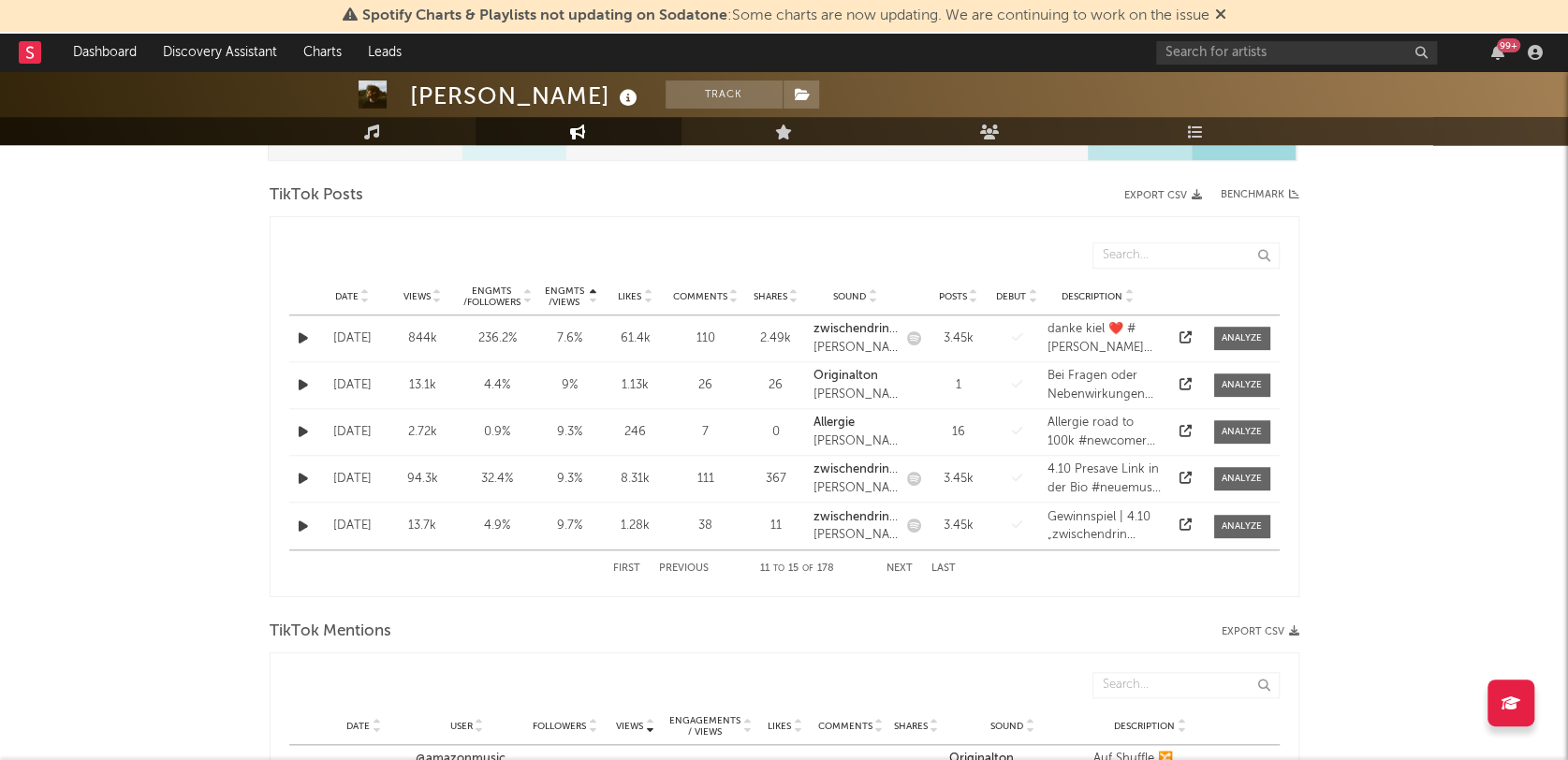
click at [1188, 379] on icon at bounding box center [1186, 384] width 12 height 12
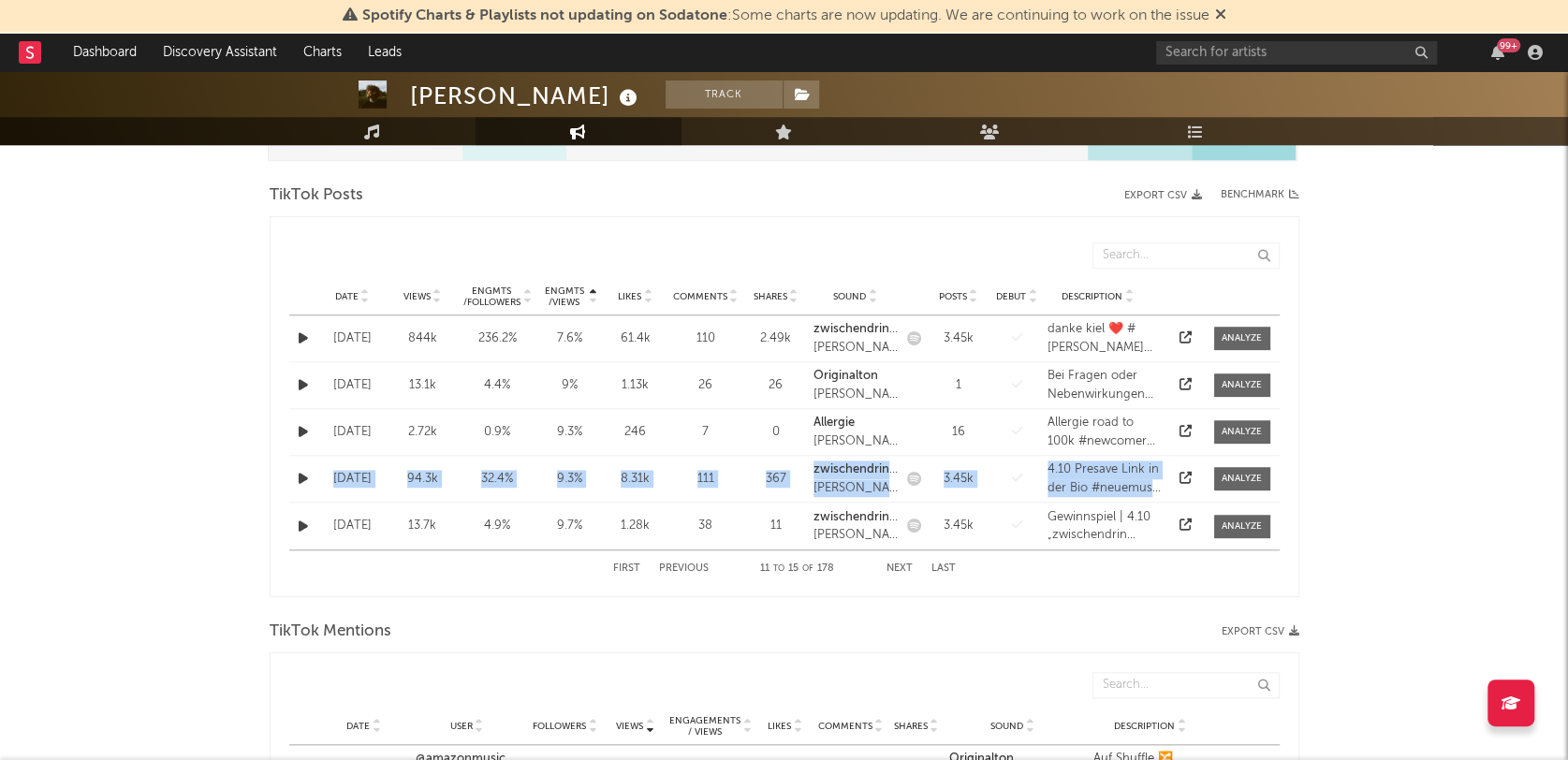
drag, startPoint x: 1445, startPoint y: 452, endPoint x: 1414, endPoint y: 455, distance: 31.1
click at [1414, 455] on div "[PERSON_NAME] Track [GEOGRAPHIC_DATA] | German Pop Edit Track Benchmark Summary…" at bounding box center [784, 545] width 1568 height 2776
click at [1189, 519] on icon at bounding box center [1186, 524] width 12 height 12
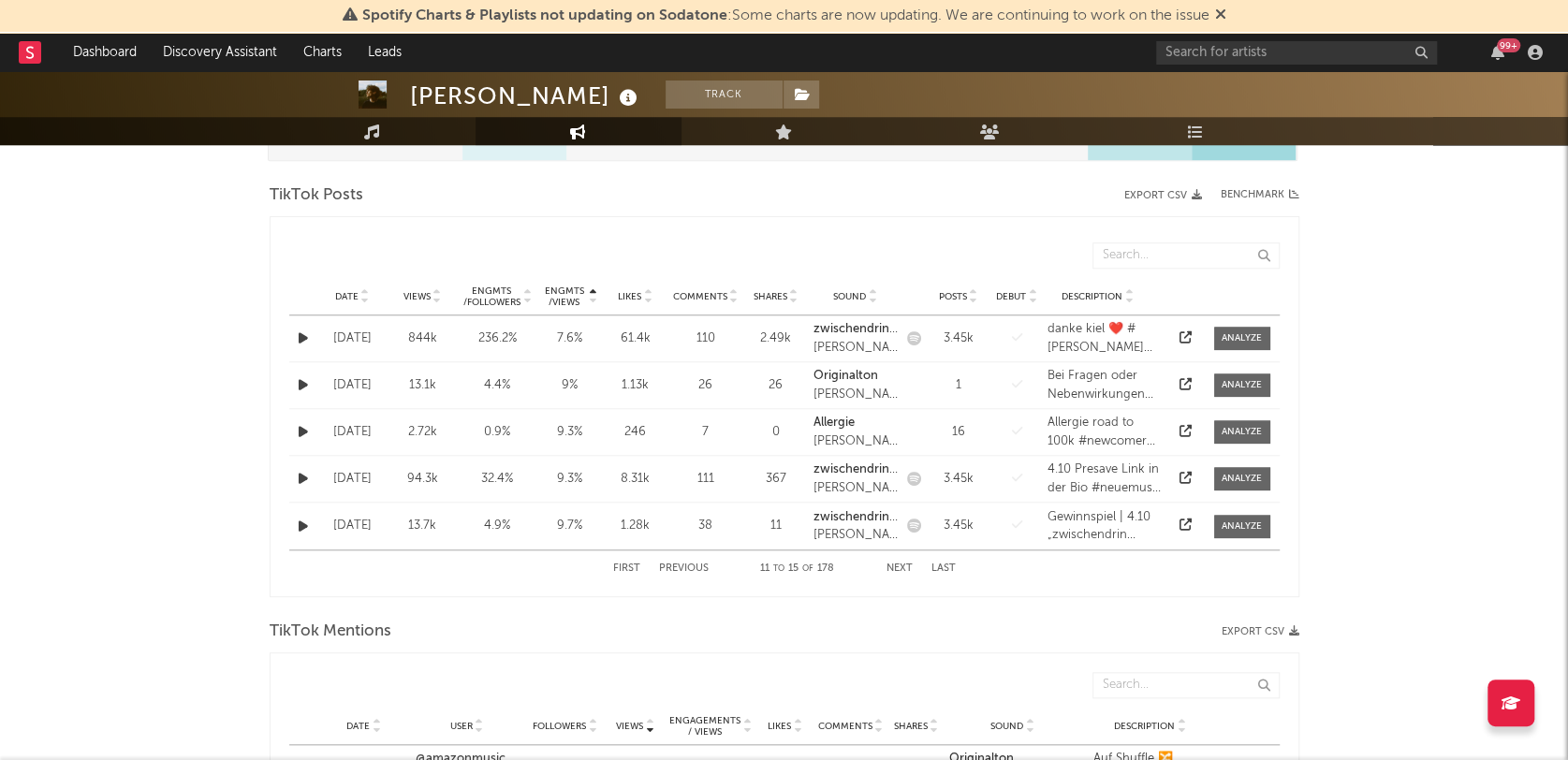
click at [1348, 555] on div "[PERSON_NAME] Track [GEOGRAPHIC_DATA] | German Pop Edit Track Benchmark Summary…" at bounding box center [784, 545] width 1568 height 2776
click at [905, 563] on button "Next" at bounding box center [899, 568] width 26 height 11
click at [1184, 332] on icon at bounding box center [1186, 337] width 12 height 12
